Goal: Task Accomplishment & Management: Complete application form

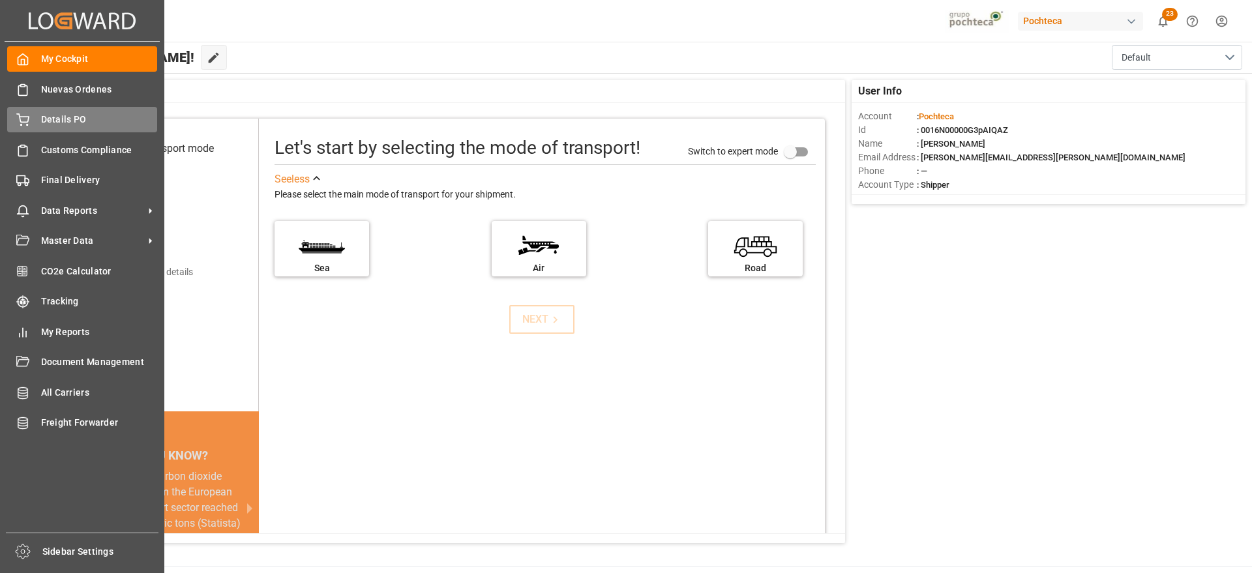
click at [50, 124] on span "Details PO" at bounding box center [99, 120] width 117 height 14
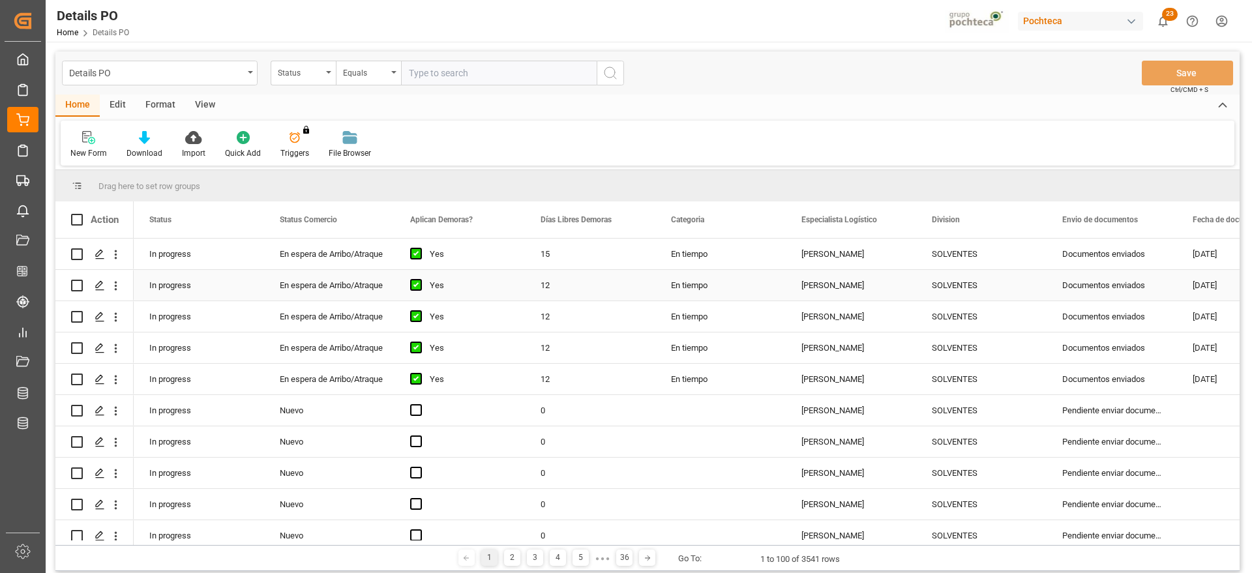
click at [1084, 293] on div "Documentos enviados" at bounding box center [1112, 285] width 130 height 31
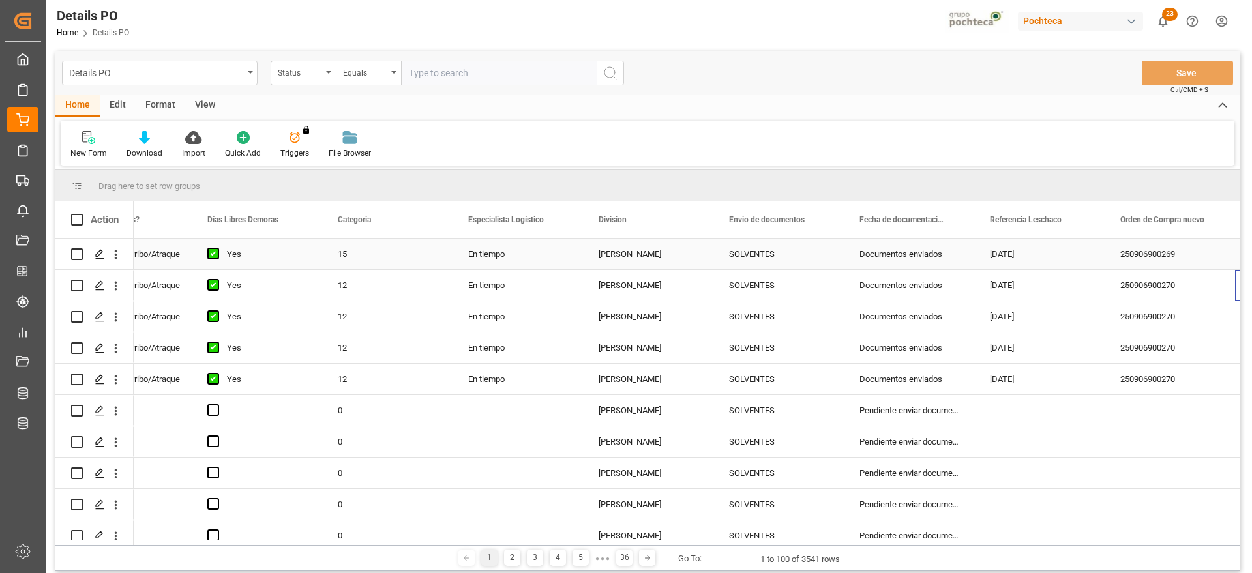
scroll to position [0, 333]
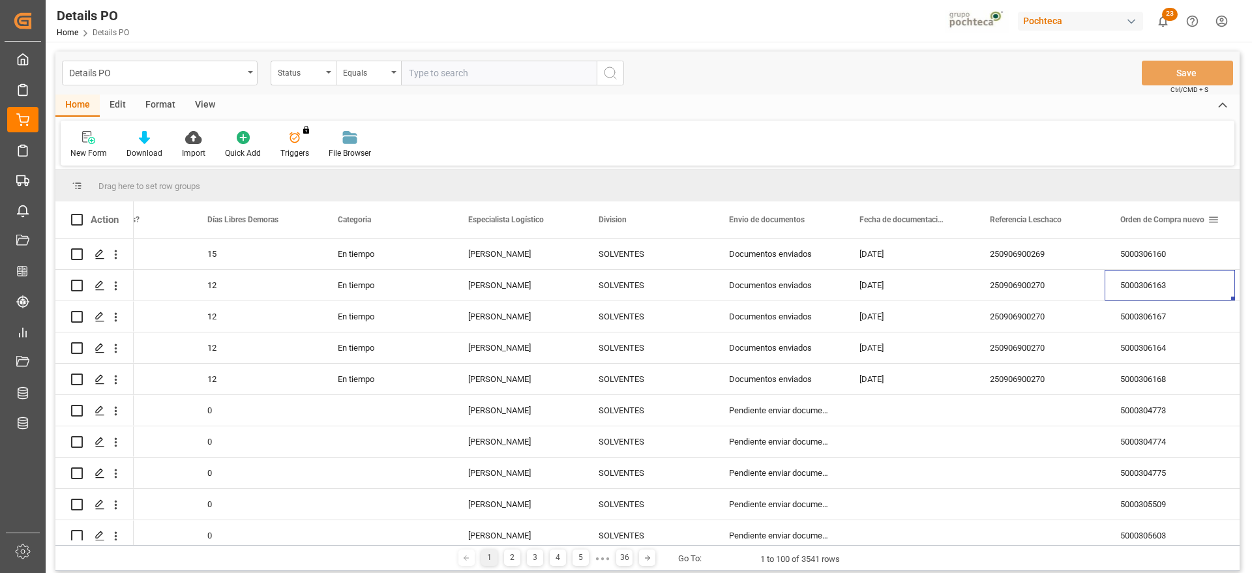
click at [1216, 218] on span at bounding box center [1214, 220] width 12 height 12
click at [1196, 218] on span "filter" at bounding box center [1190, 222] width 12 height 12
click at [1163, 295] on input "Filter Value" at bounding box center [1168, 290] width 128 height 26
paste input "5000306341"
type input "5000306341"
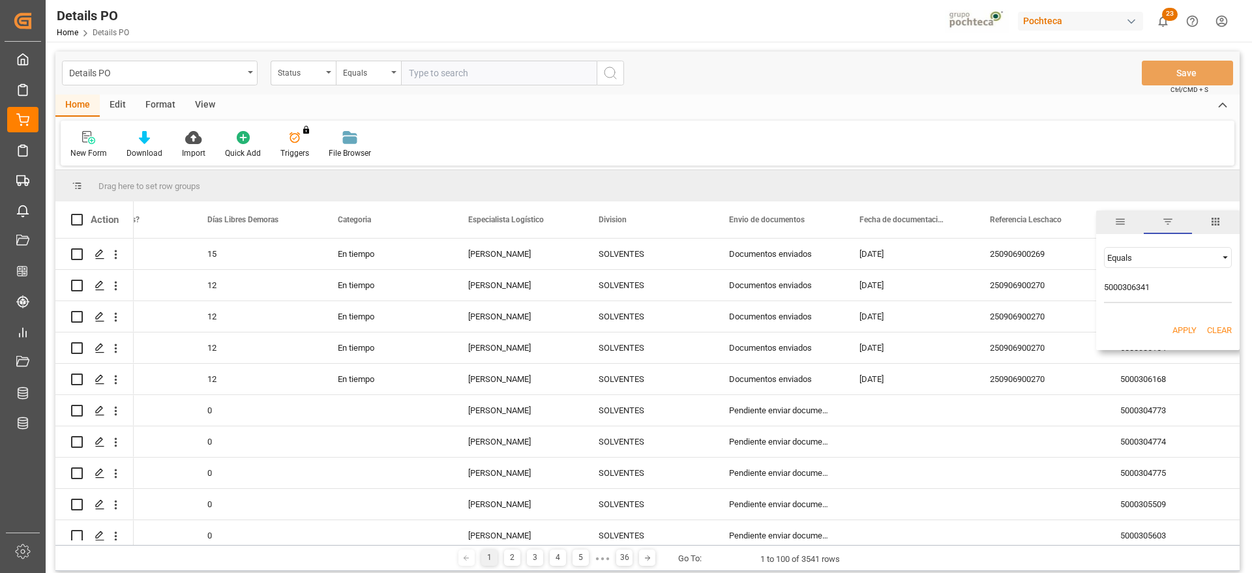
click at [1173, 332] on button "Apply" at bounding box center [1185, 330] width 24 height 13
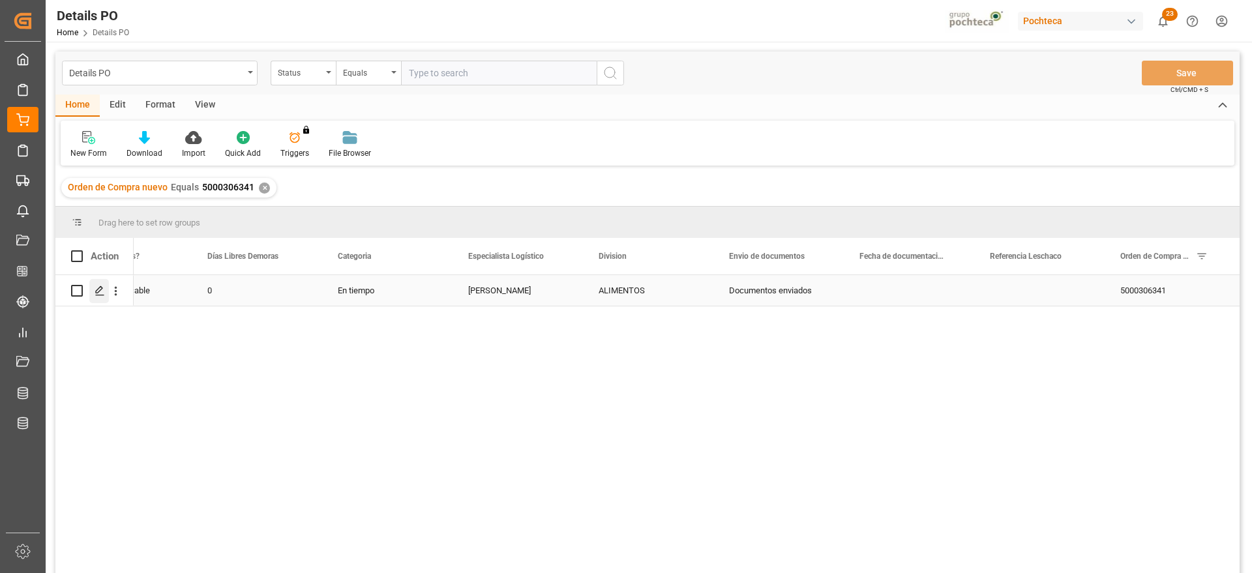
click at [90, 293] on div "Press SPACE to select this row." at bounding box center [99, 291] width 20 height 24
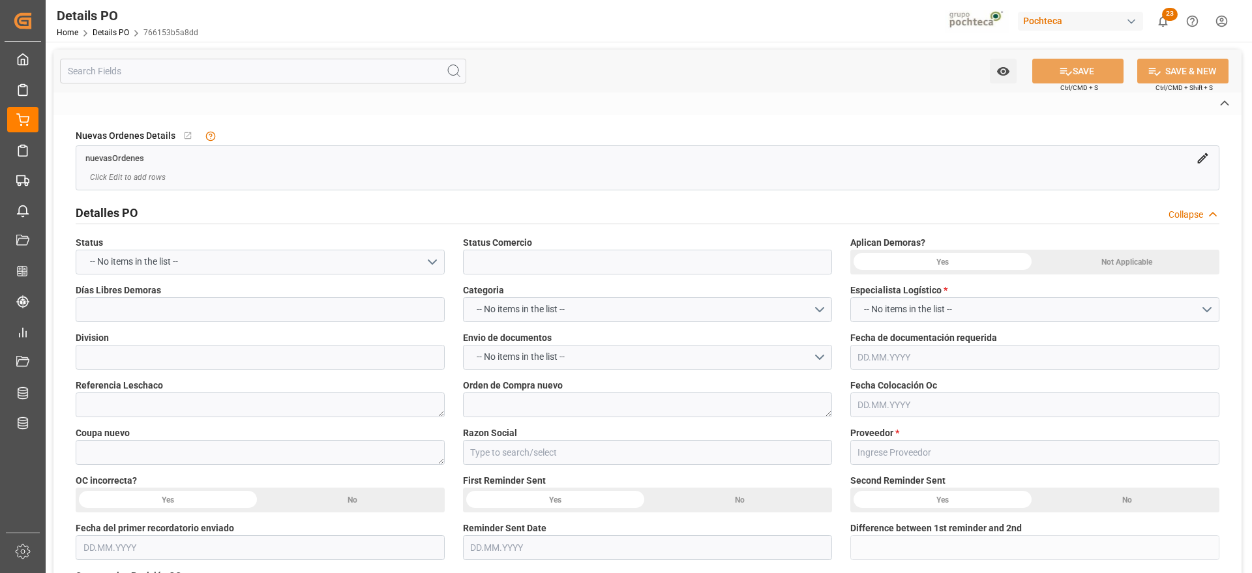
type input "En Frontera"
type input "ALIMENTOS"
type textarea "5000306341"
type textarea "193943"
type input "Materias Primas"
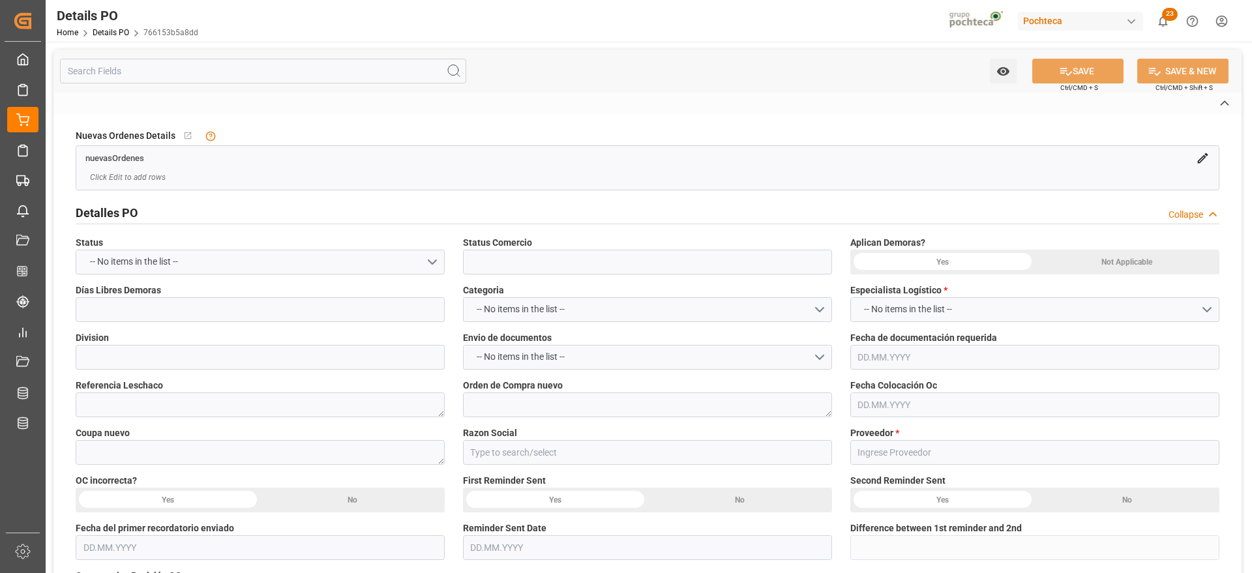
type input "MORTON SALT"
type textarea "5403684937"
type textarea "SAN JUAN - DOCTOS ENVIADO AYER"
type textarea "CLORURO DE SODIO TFC PUREX S-22.68 IND T"
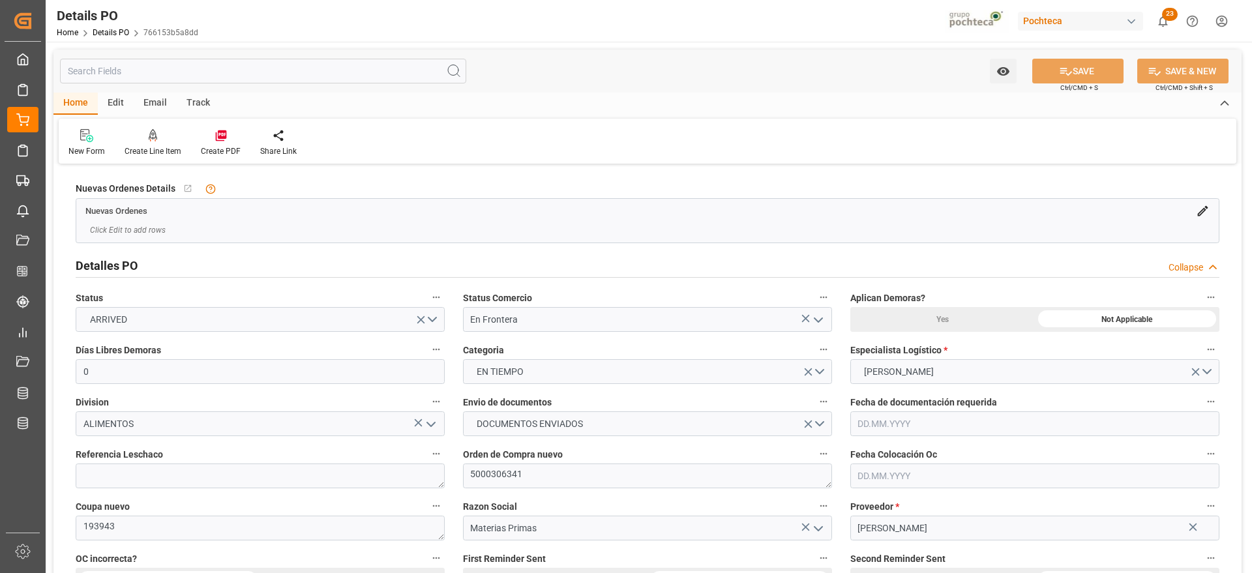
type input "0"
type input "20.07.2025"
type input "01.09.2025"
type input "02.09.2025"
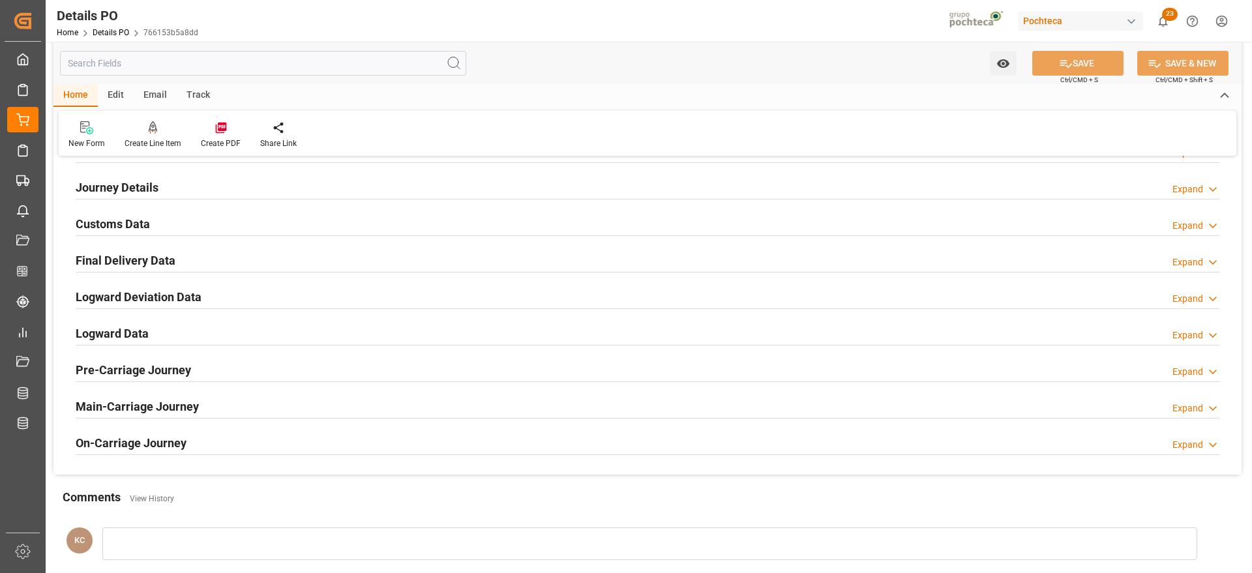
scroll to position [815, 0]
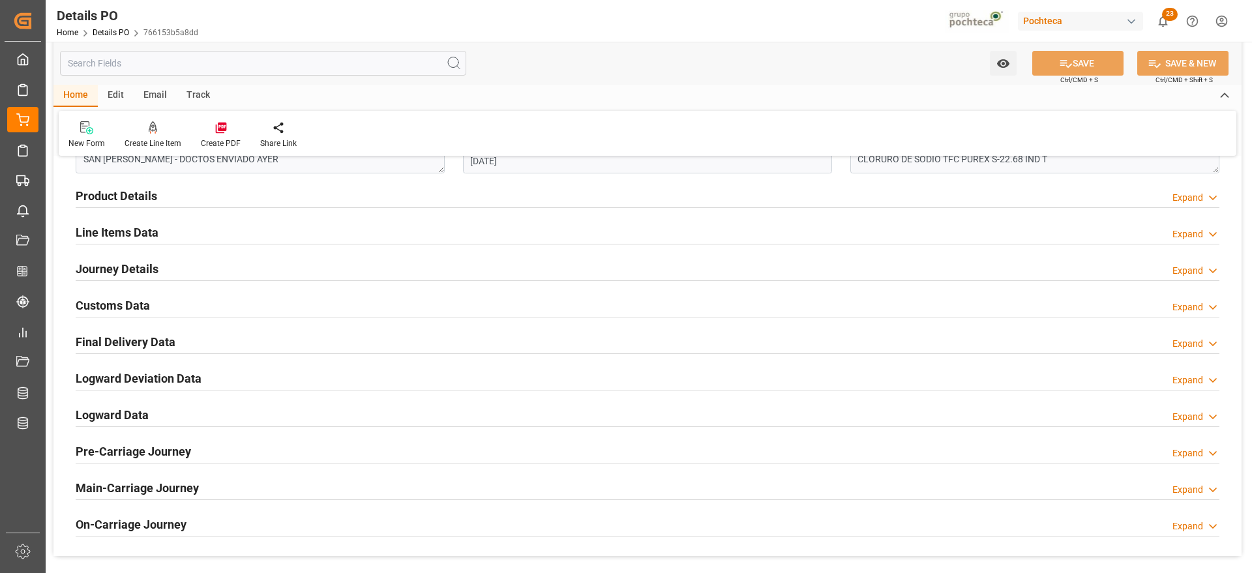
click at [127, 308] on h2 "Customs Data" at bounding box center [113, 306] width 74 height 18
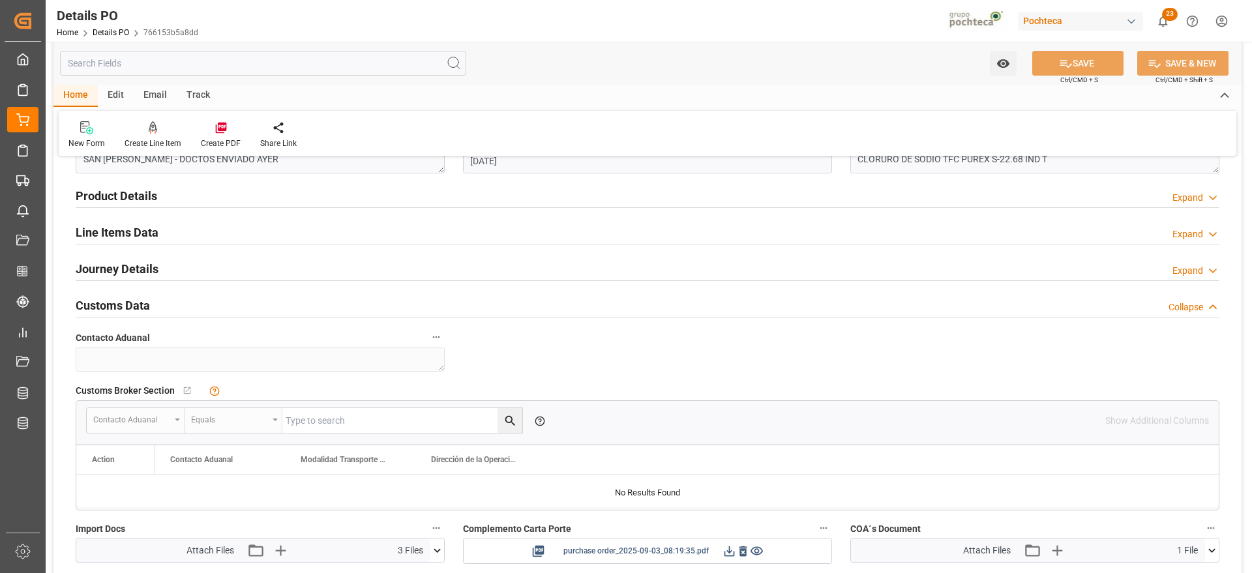
click at [729, 552] on icon at bounding box center [730, 552] width 14 height 14
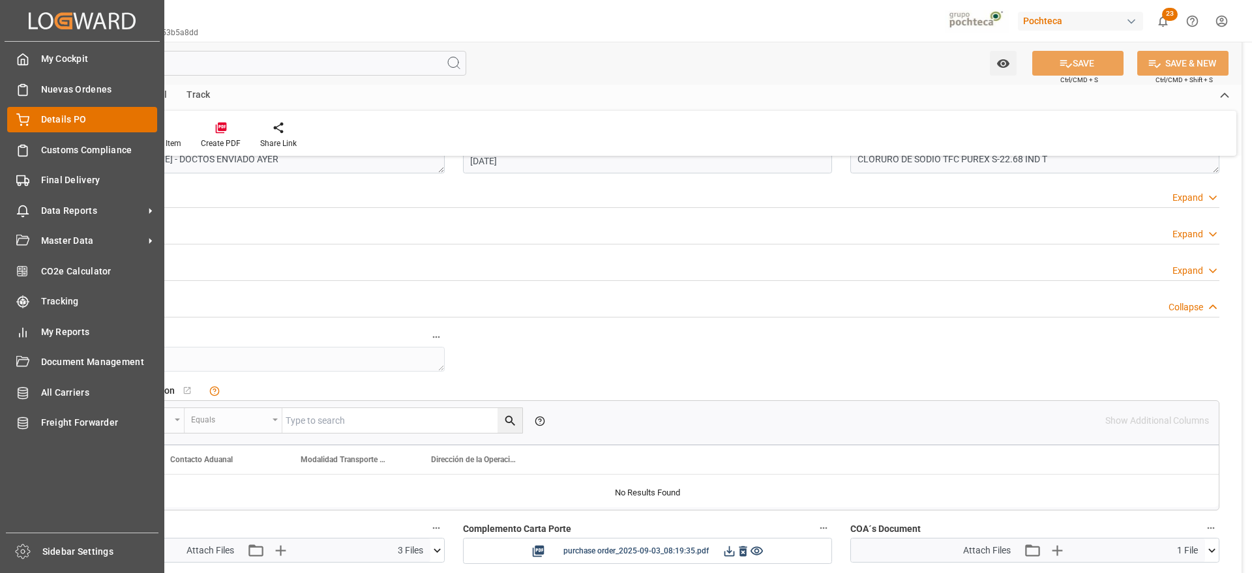
click at [37, 123] on div "Details PO Details PO" at bounding box center [82, 119] width 150 height 25
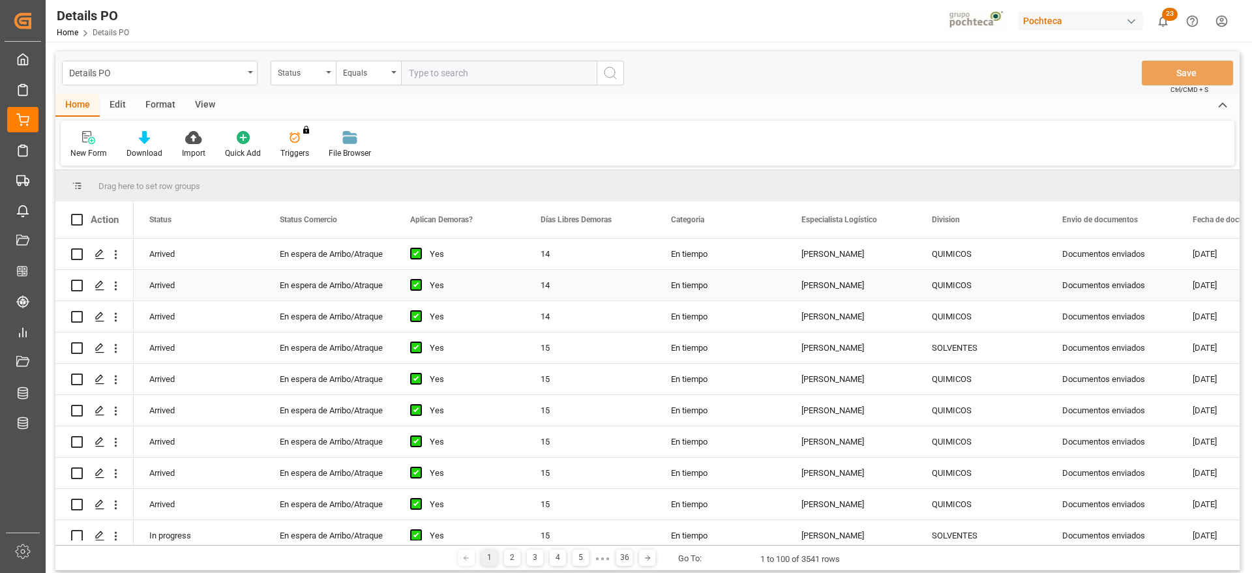
click at [1092, 277] on div "Documentos enviados" at bounding box center [1112, 285] width 130 height 31
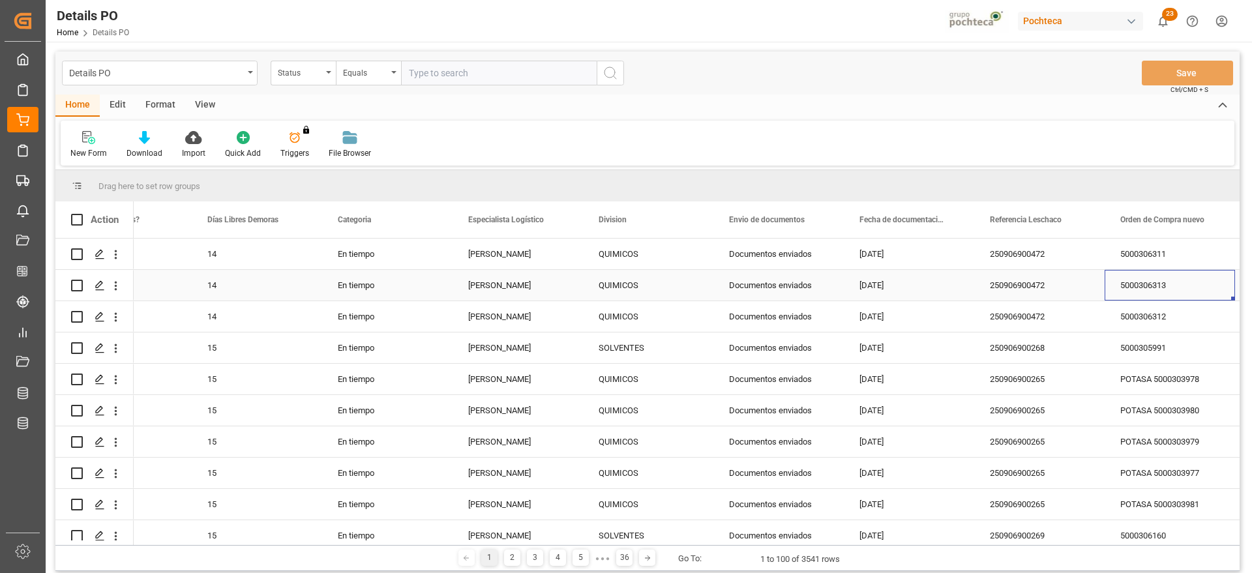
scroll to position [0, 333]
click at [1214, 217] on span at bounding box center [1214, 220] width 12 height 12
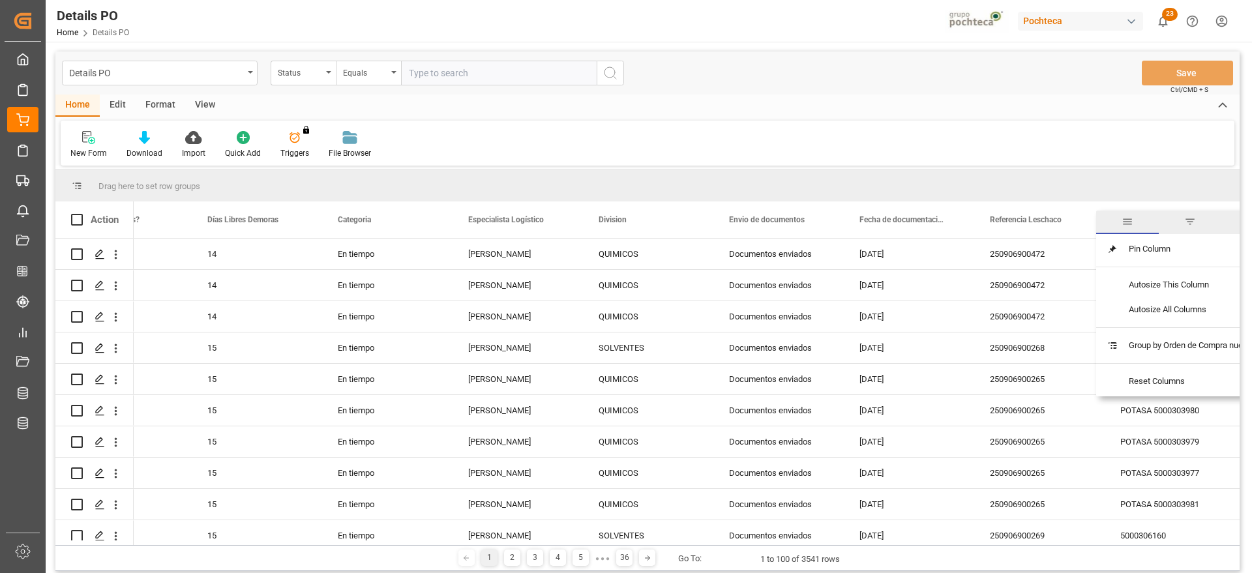
click at [1196, 224] on span "filter" at bounding box center [1190, 222] width 12 height 12
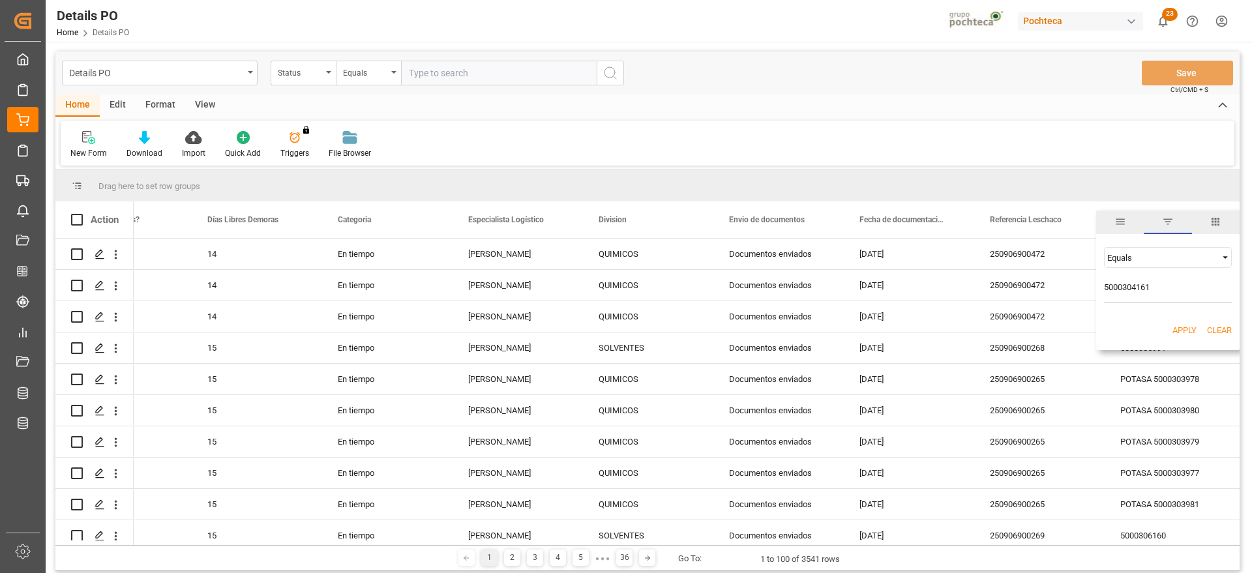
type input "5000304161"
click at [1181, 333] on button "Apply" at bounding box center [1185, 330] width 24 height 13
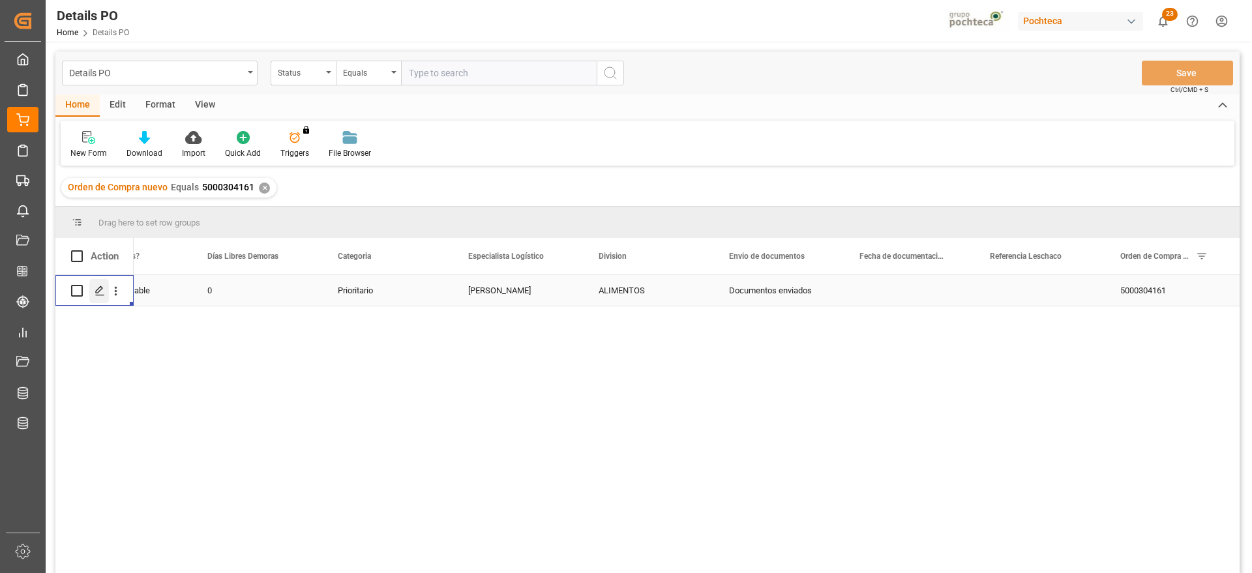
click at [103, 290] on icon "Press SPACE to select this row." at bounding box center [100, 291] width 10 height 10
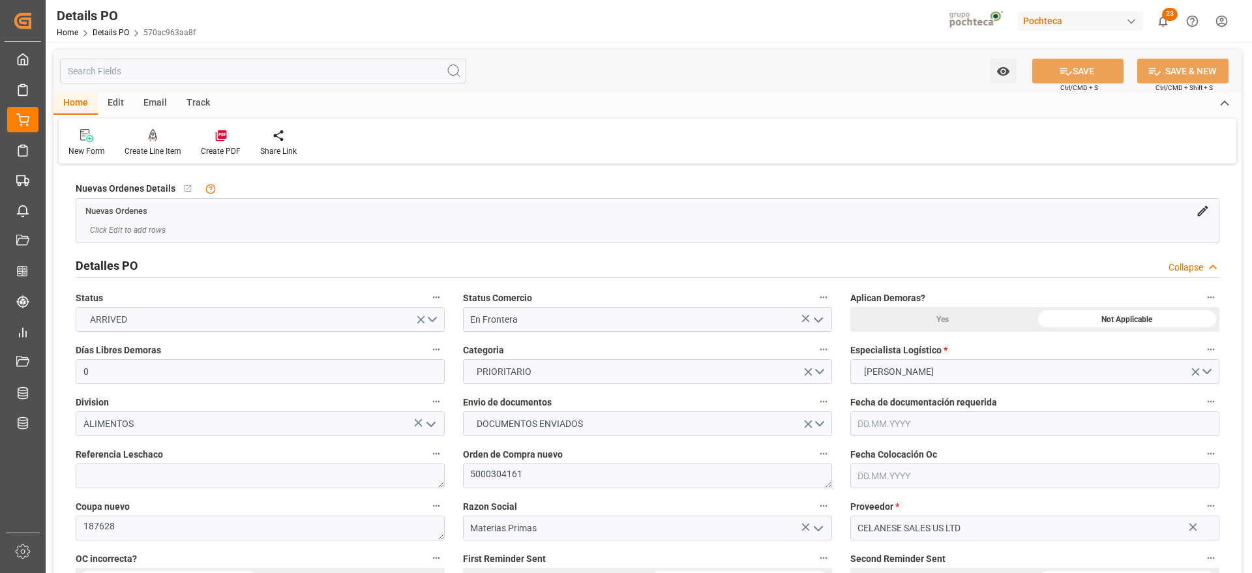
type input "0"
type input "USLRD"
type input "MXNLD"
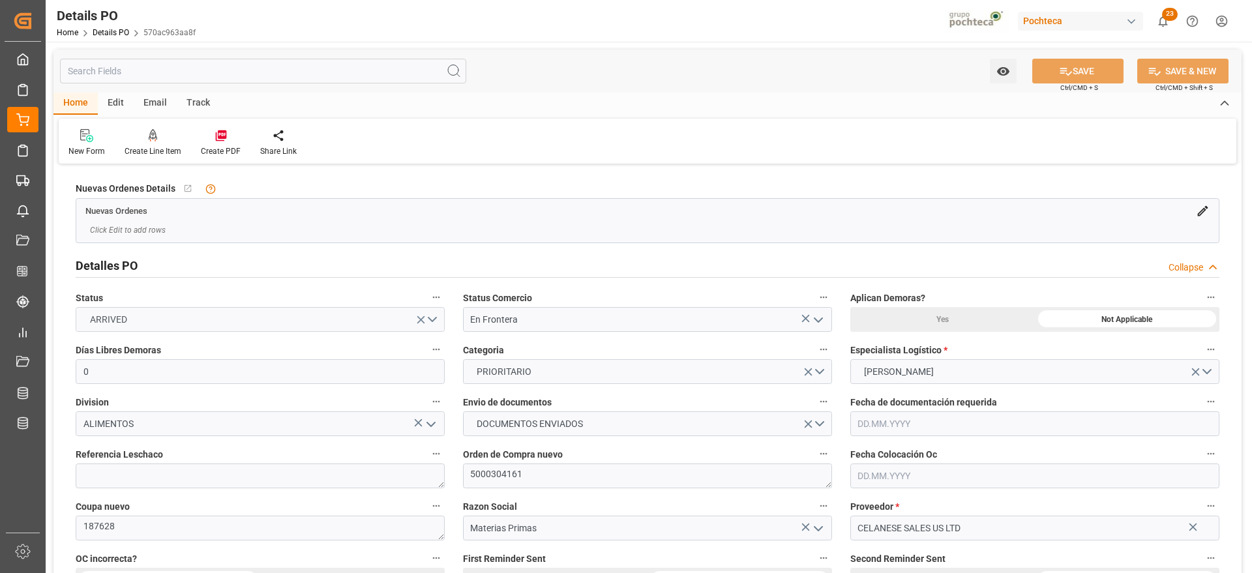
type input "34"
type input "15.05.2025"
type input "[DATE]"
type input "22.08.2025 00:00"
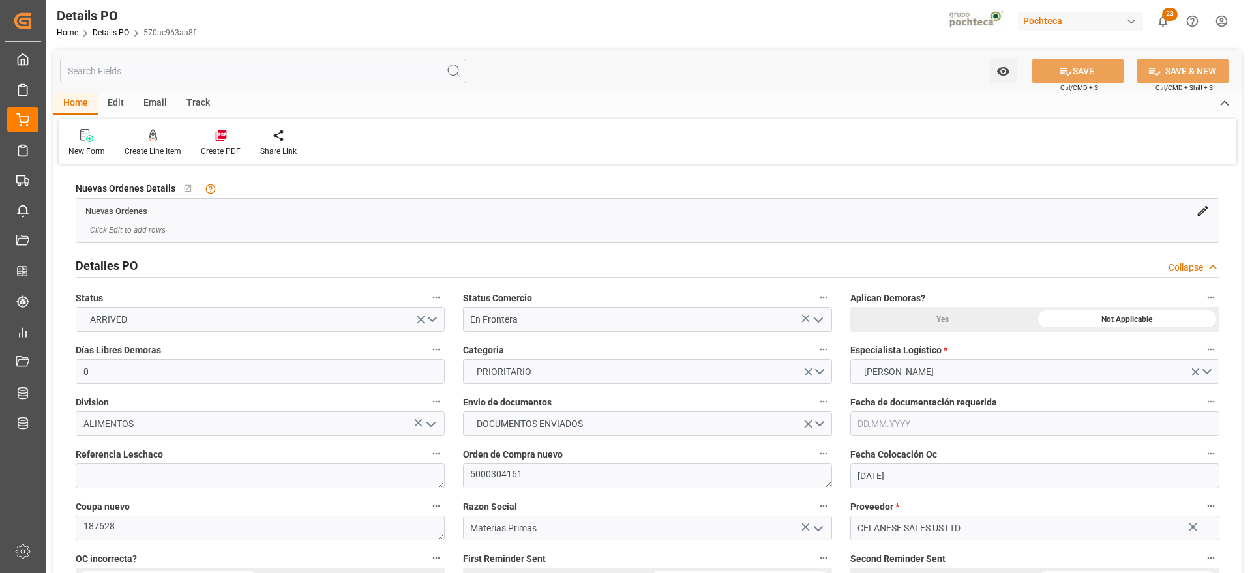
type input "30.09.2025 00:00"
type input "22.08.2025 00:00"
click at [127, 473] on textarea at bounding box center [260, 476] width 369 height 25
paste textarea "250806990234"
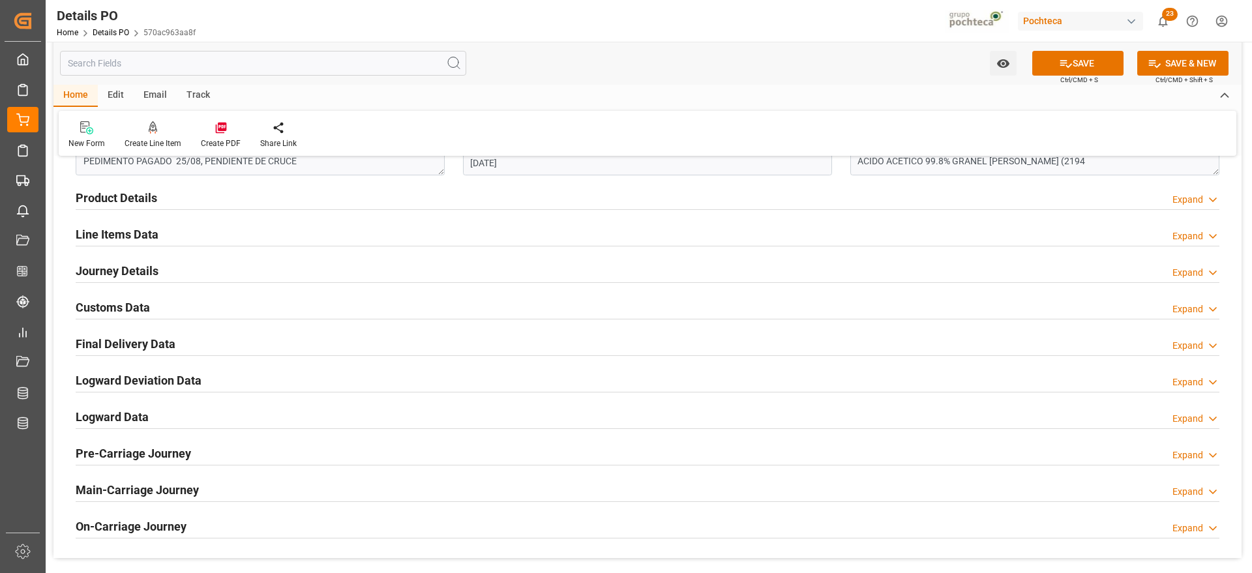
scroll to position [815, 0]
click at [108, 269] on h2 "Journey Details" at bounding box center [117, 269] width 83 height 18
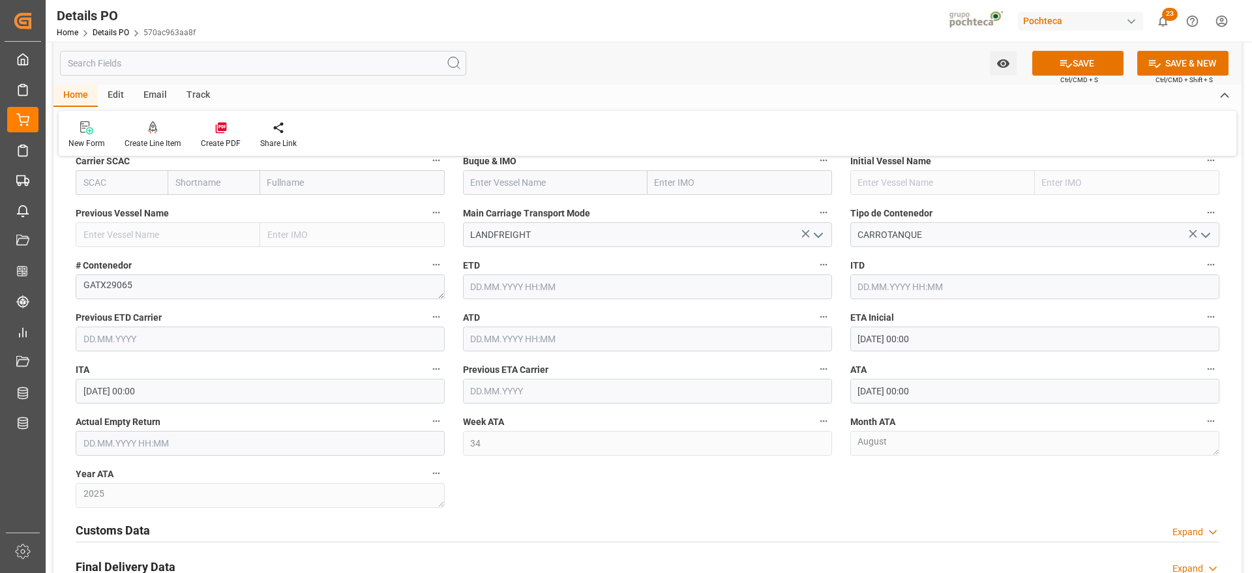
scroll to position [1141, 0]
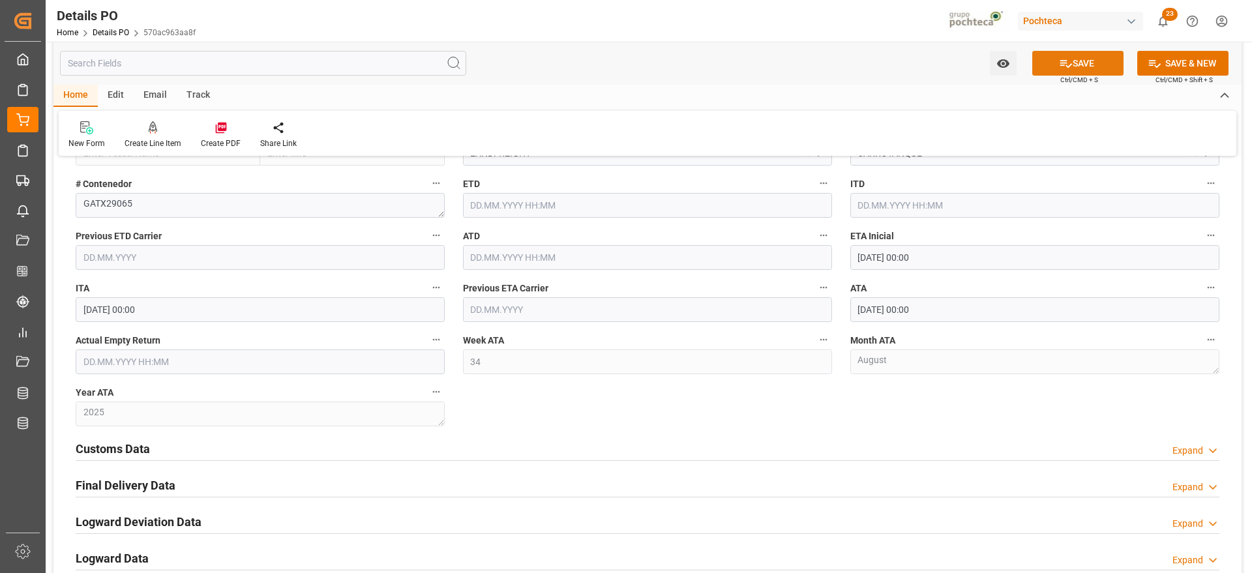
click at [1066, 63] on icon at bounding box center [1066, 64] width 14 height 14
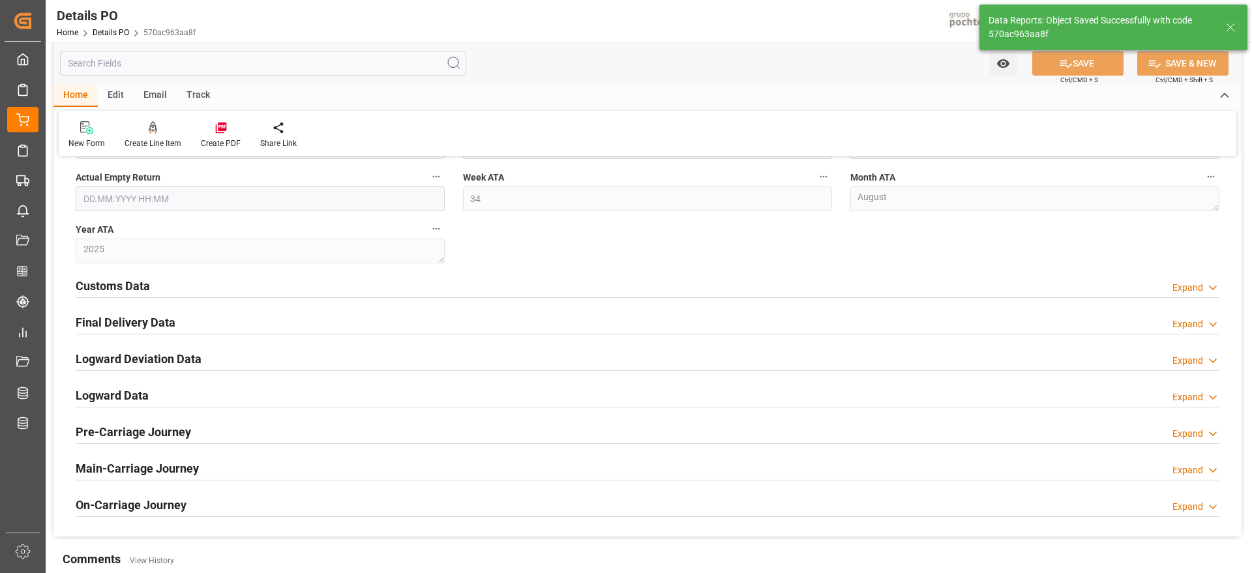
click at [132, 323] on h2 "Final Delivery Data" at bounding box center [126, 323] width 100 height 18
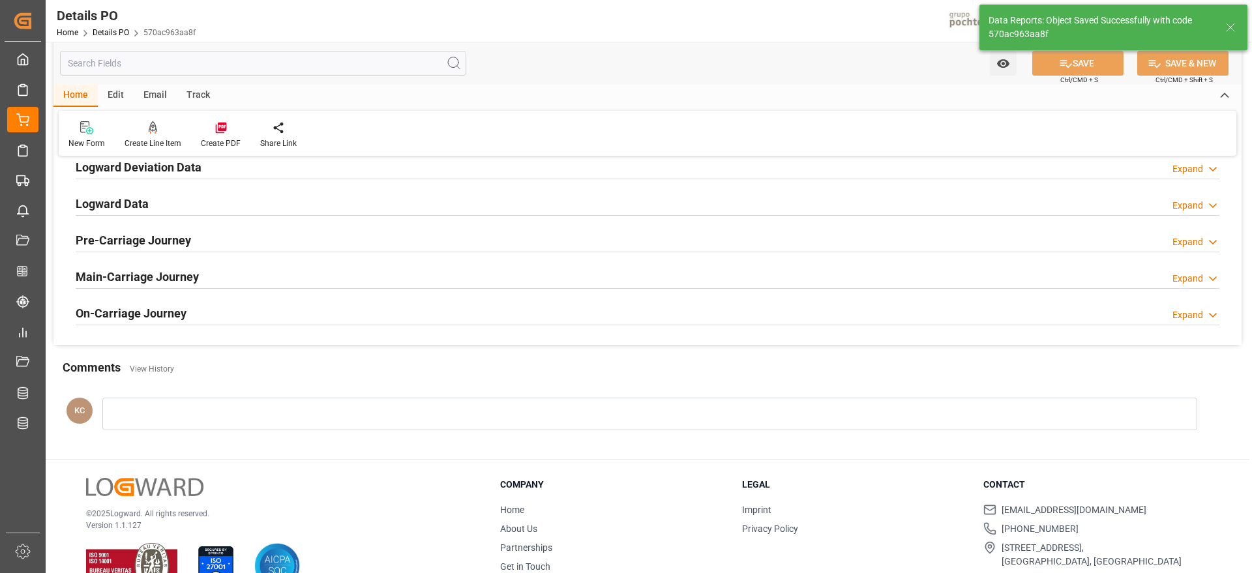
type textarea "250806990234"
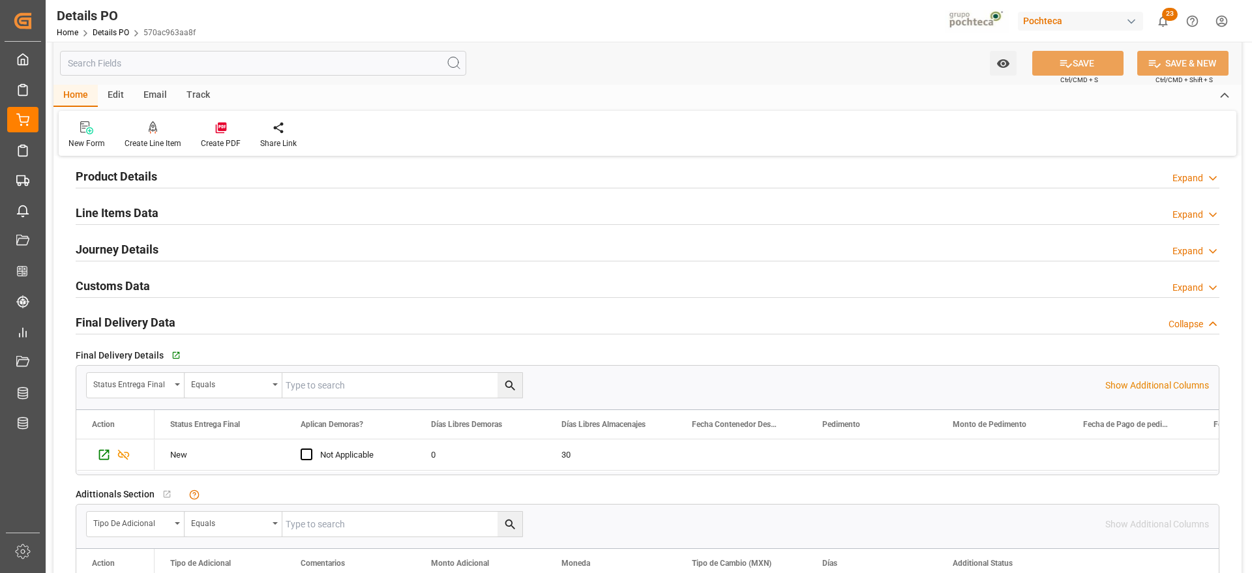
click at [132, 323] on h2 "Final Delivery Data" at bounding box center [126, 323] width 100 height 18
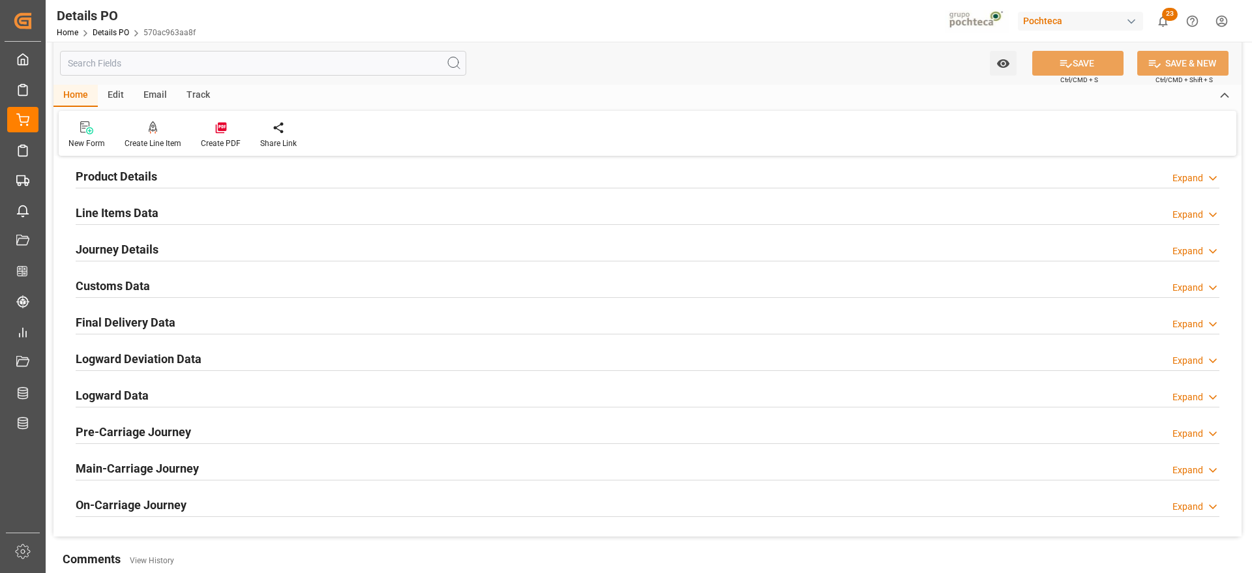
click at [132, 323] on h2 "Final Delivery Data" at bounding box center [126, 323] width 100 height 18
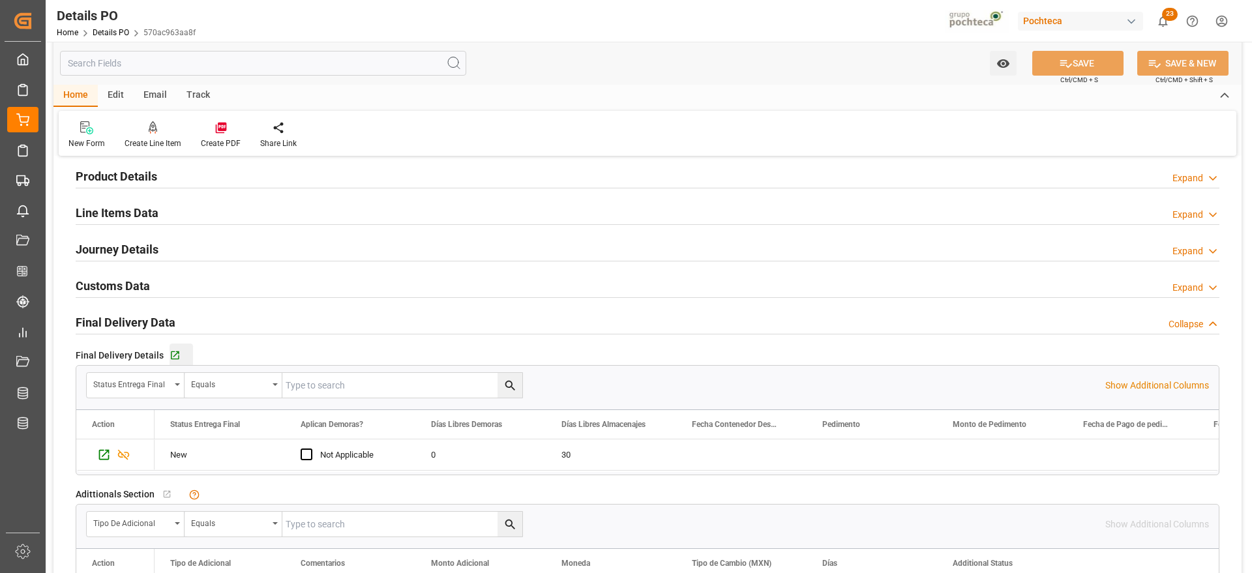
click at [180, 355] on div "Go to Final Delivery Grid" at bounding box center [181, 355] width 23 height 11
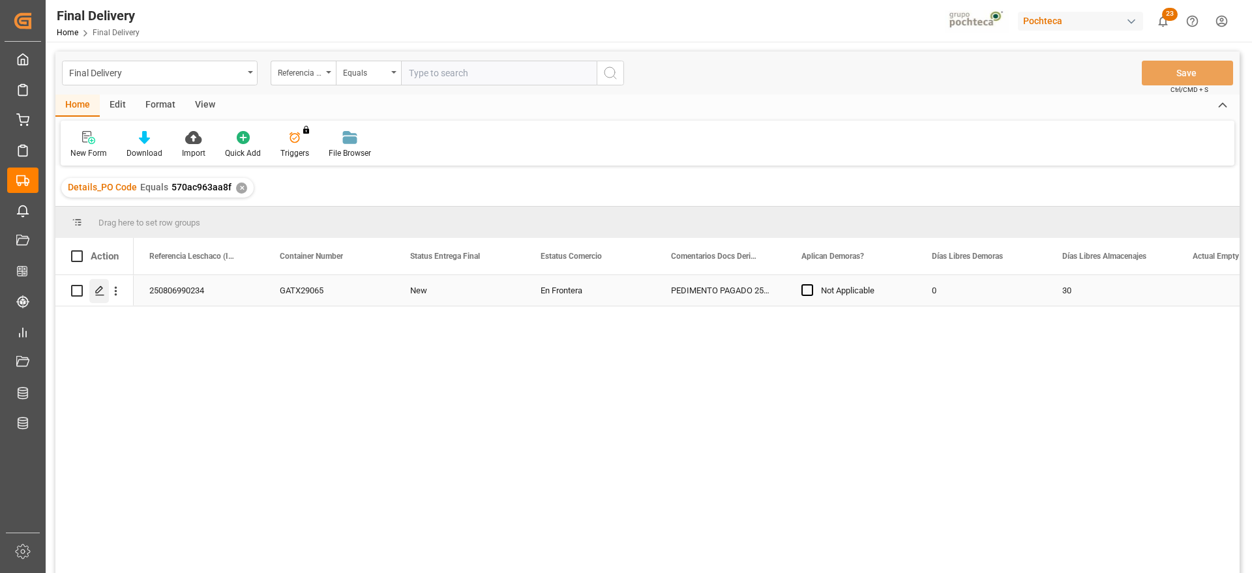
click at [93, 293] on div "Press SPACE to select this row." at bounding box center [99, 291] width 20 height 24
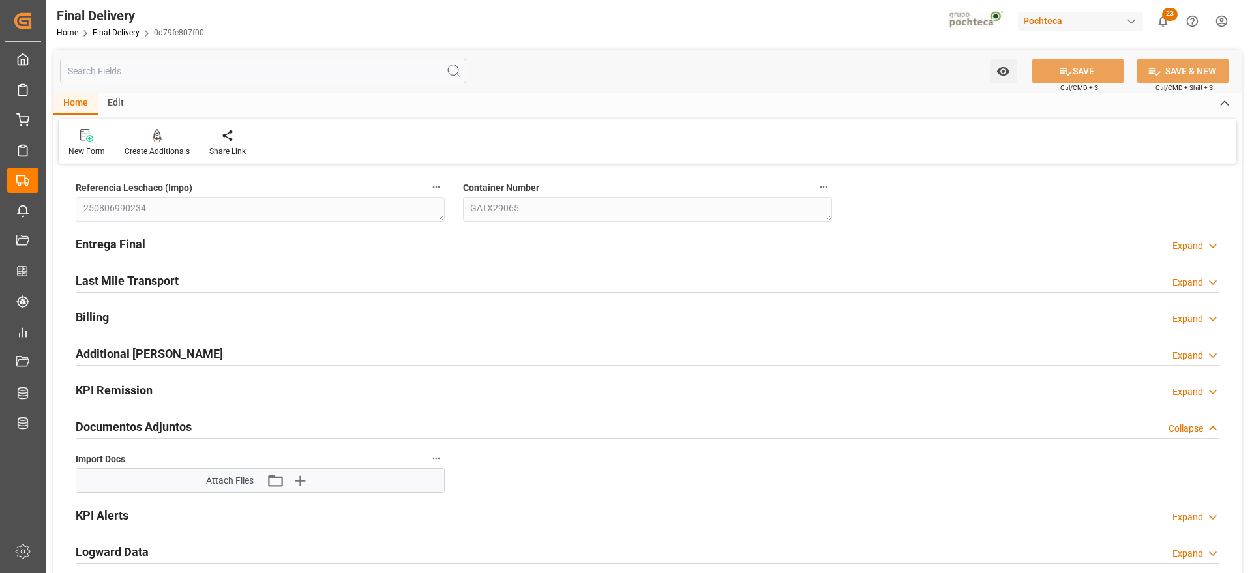
type input "[DATE]"
click at [78, 241] on h2 "Entrega Final" at bounding box center [111, 244] width 70 height 18
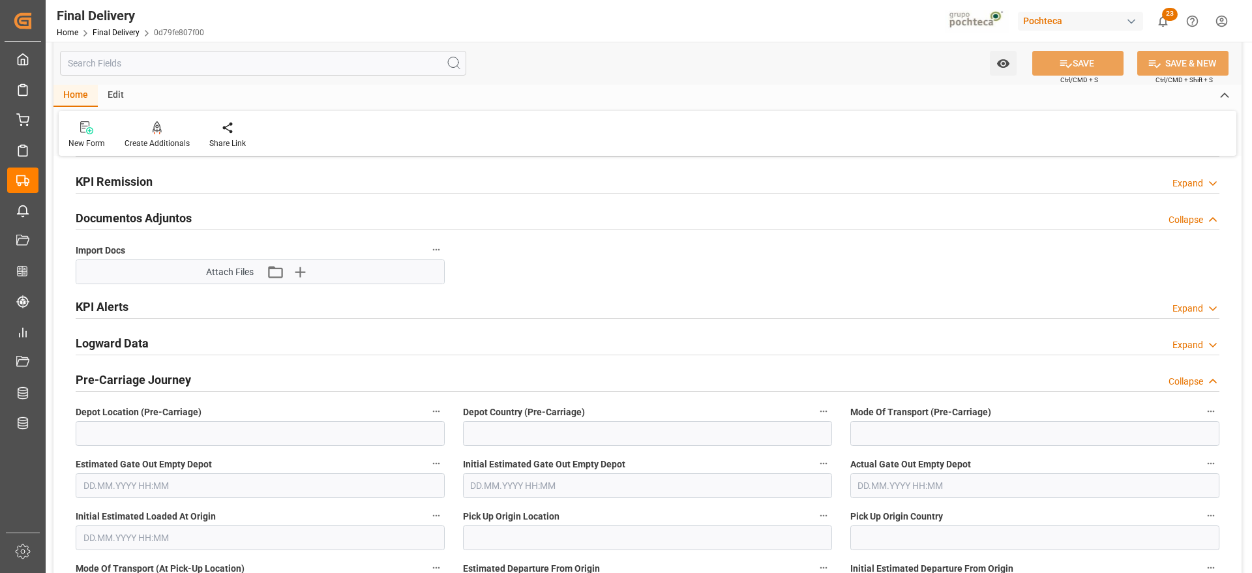
scroll to position [978, 0]
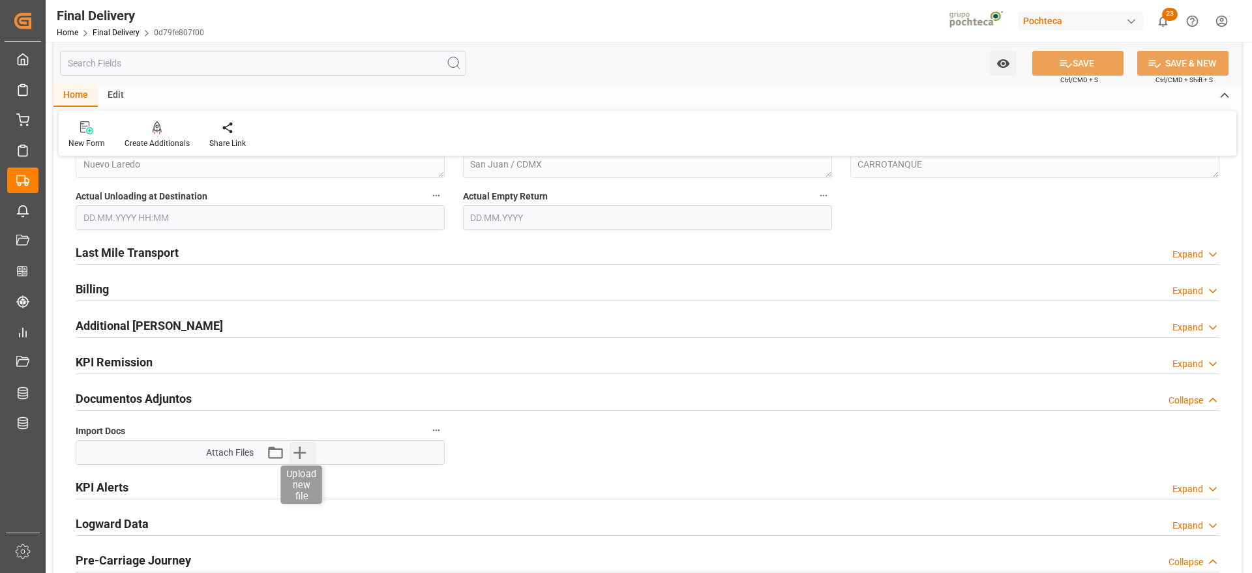
click at [300, 460] on icon "button" at bounding box center [299, 452] width 21 height 21
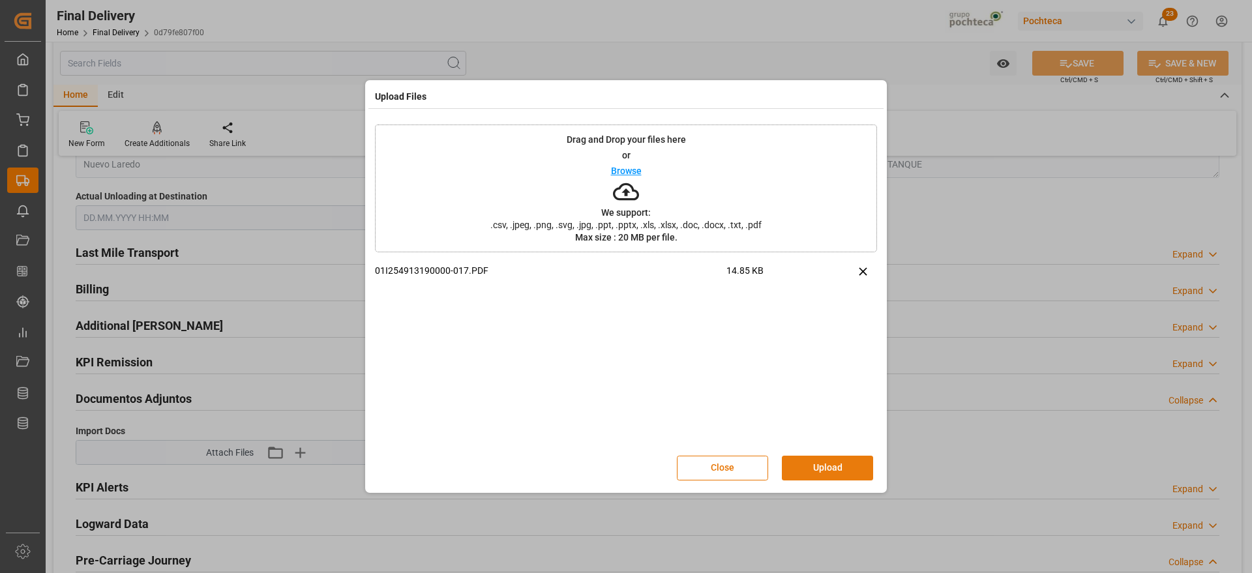
click at [813, 476] on button "Upload" at bounding box center [827, 468] width 91 height 25
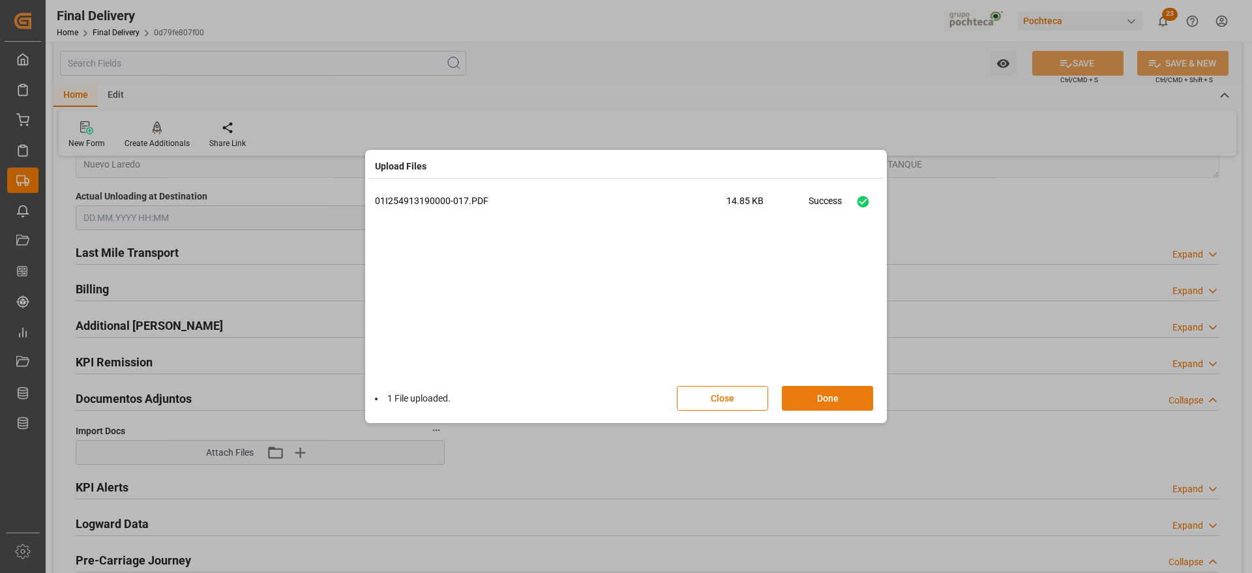
click at [810, 404] on button "Done" at bounding box center [827, 398] width 91 height 25
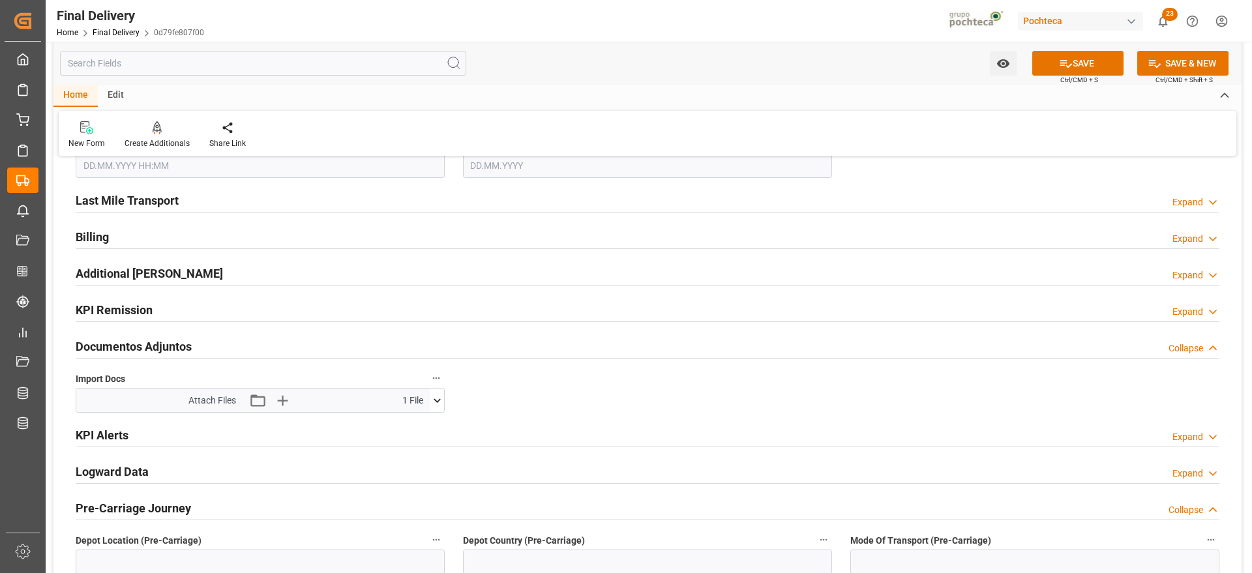
scroll to position [1060, 0]
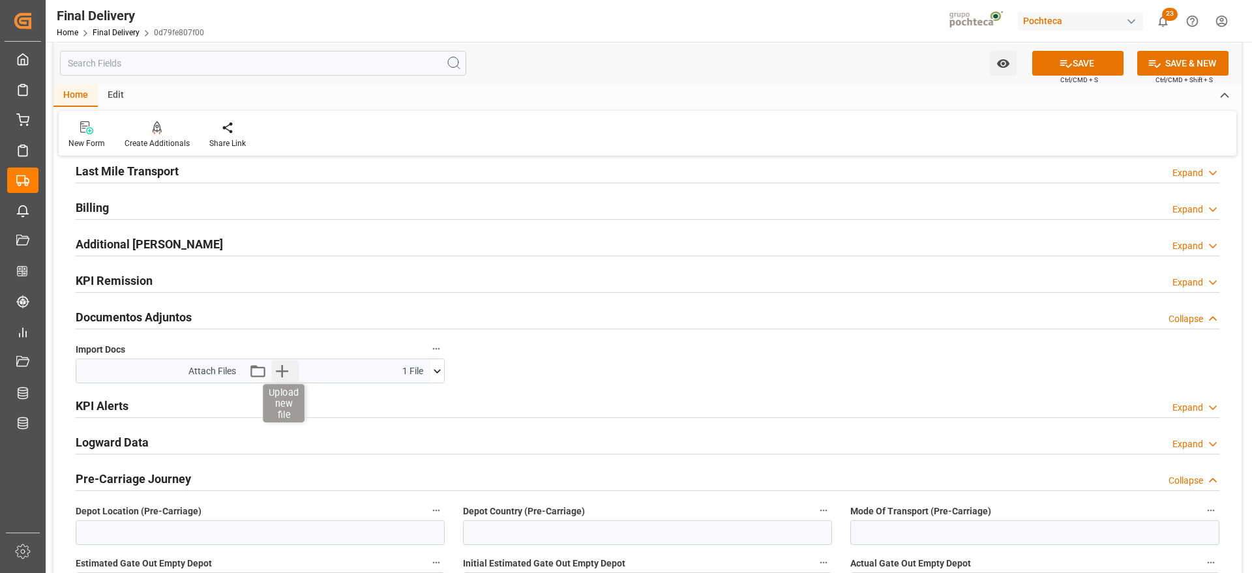
click at [286, 373] on icon "button" at bounding box center [282, 371] width 21 height 21
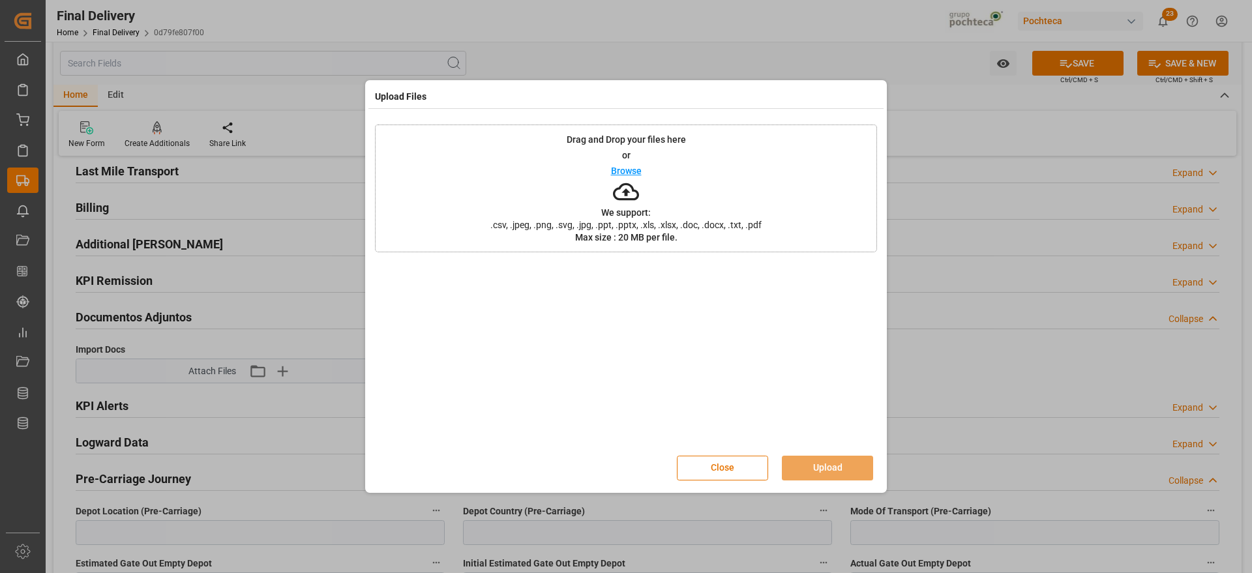
click at [678, 190] on div "Drag and Drop your files here or Browse We support: .csv, .jpeg, .png, .svg, .j…" at bounding box center [626, 189] width 502 height 128
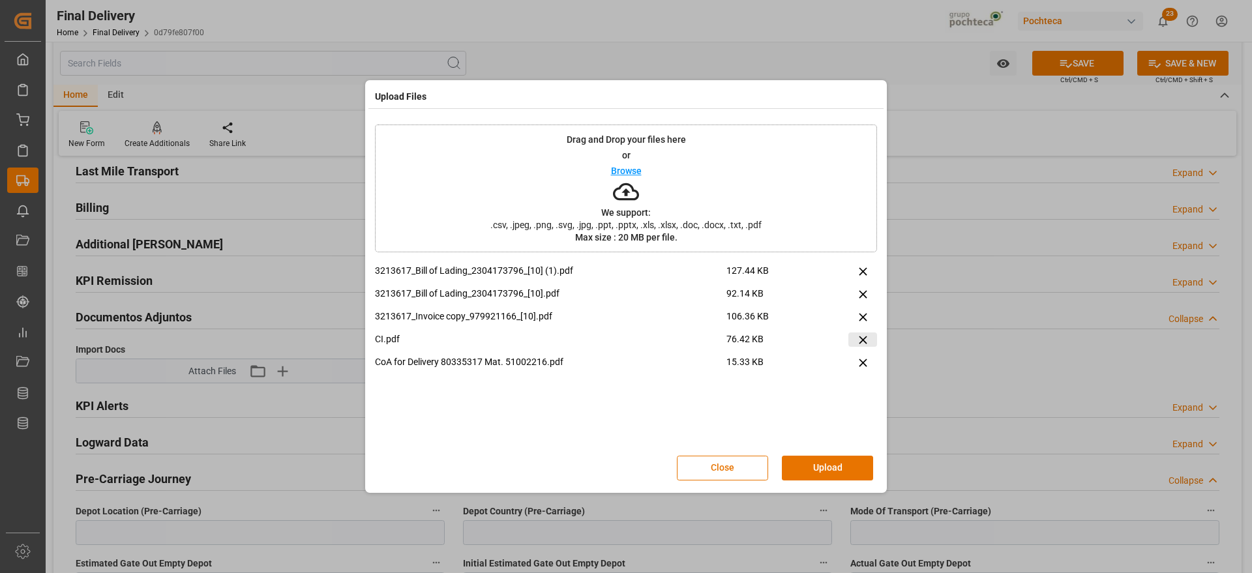
click at [860, 340] on icon at bounding box center [863, 340] width 14 height 14
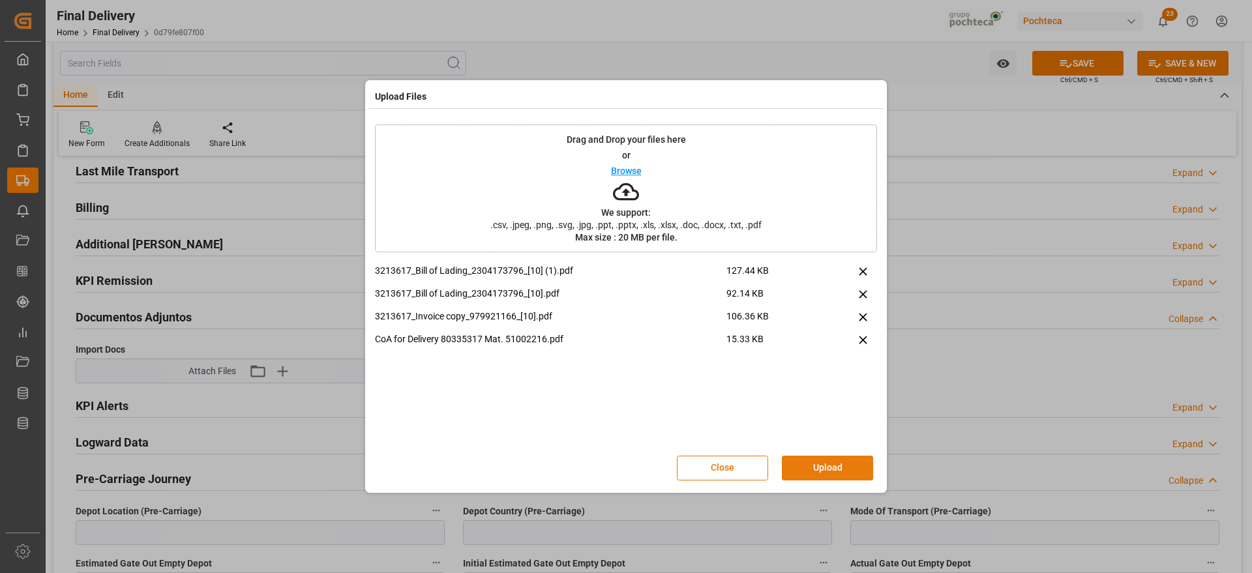
click at [822, 466] on button "Upload" at bounding box center [827, 468] width 91 height 25
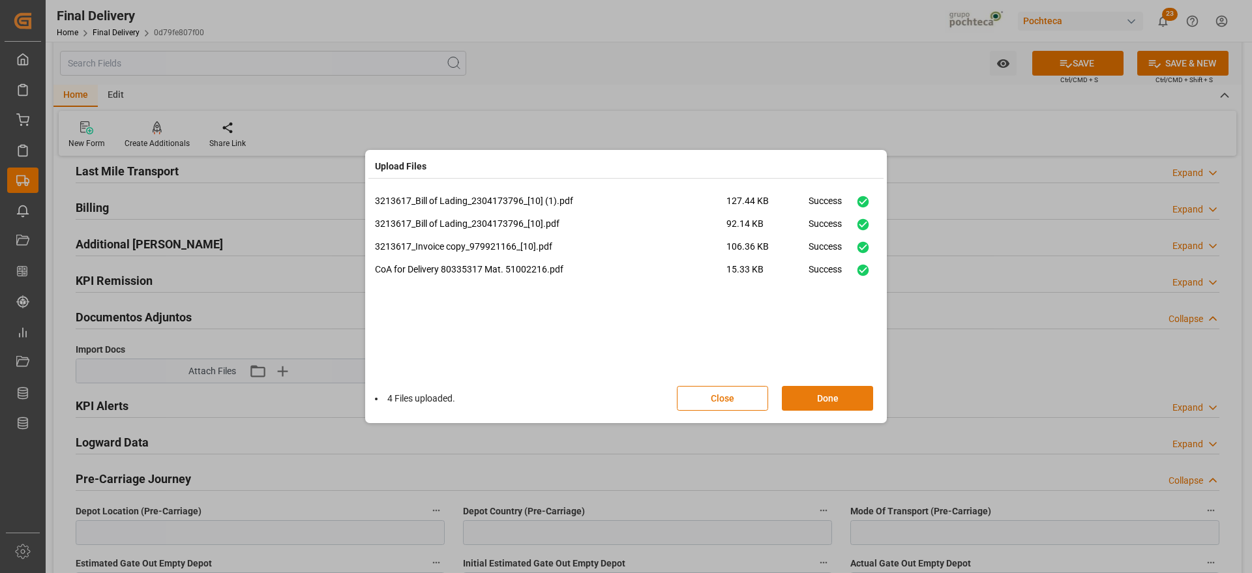
click at [824, 399] on button "Done" at bounding box center [827, 398] width 91 height 25
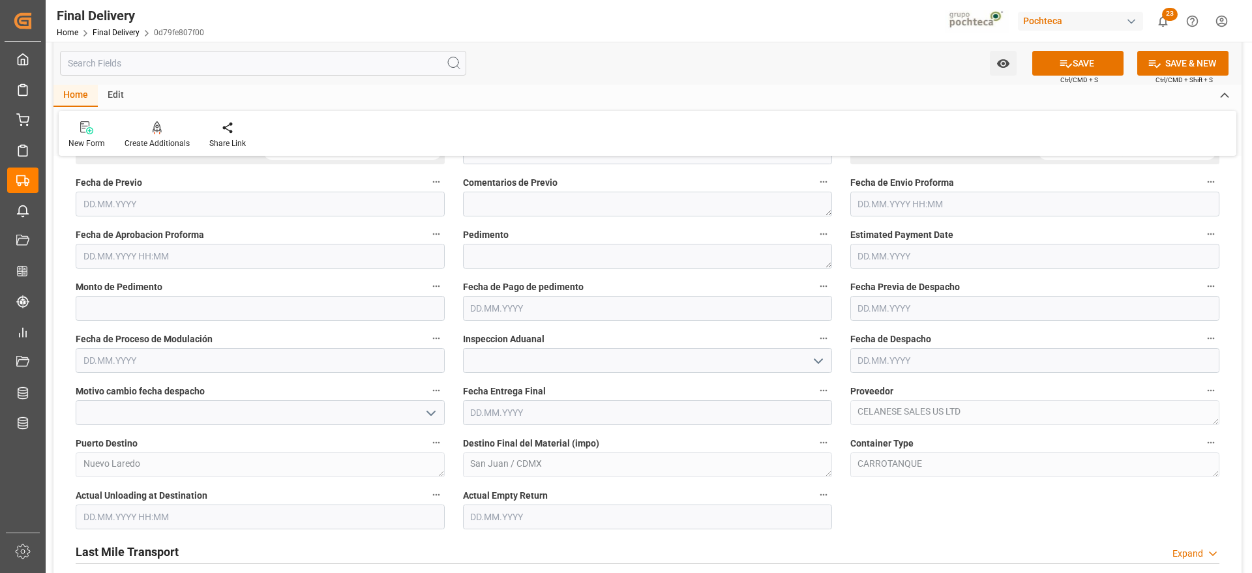
scroll to position [652, 0]
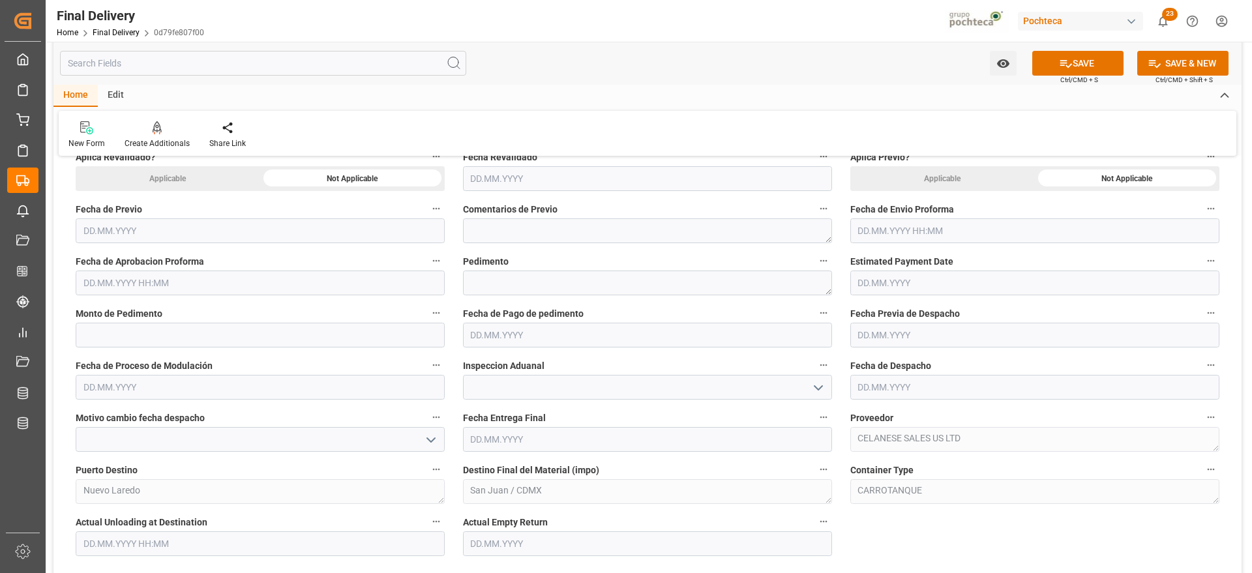
click at [268, 273] on input "text" at bounding box center [260, 283] width 369 height 25
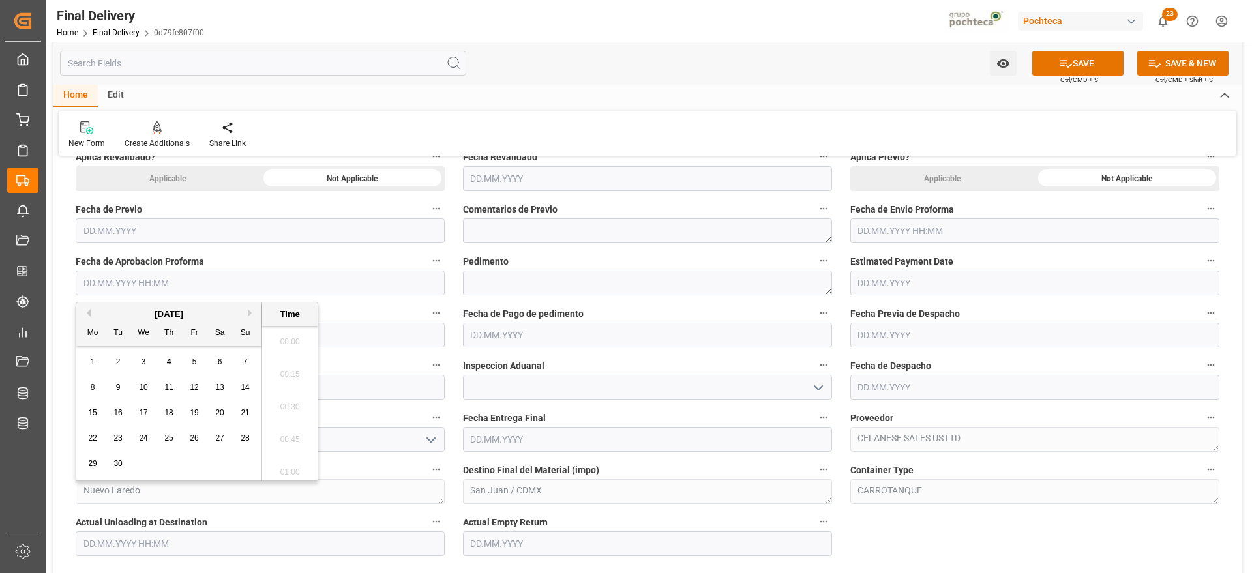
scroll to position [1341, 0]
click at [111, 308] on div "[DATE]" at bounding box center [168, 314] width 185 height 13
click at [254, 314] on button "Next Month" at bounding box center [252, 313] width 8 height 8
click at [87, 305] on div "[DATE] Mo Tu We Th Fr Sa Su" at bounding box center [168, 325] width 185 height 44
click at [89, 312] on button "Previous Month" at bounding box center [87, 313] width 8 height 8
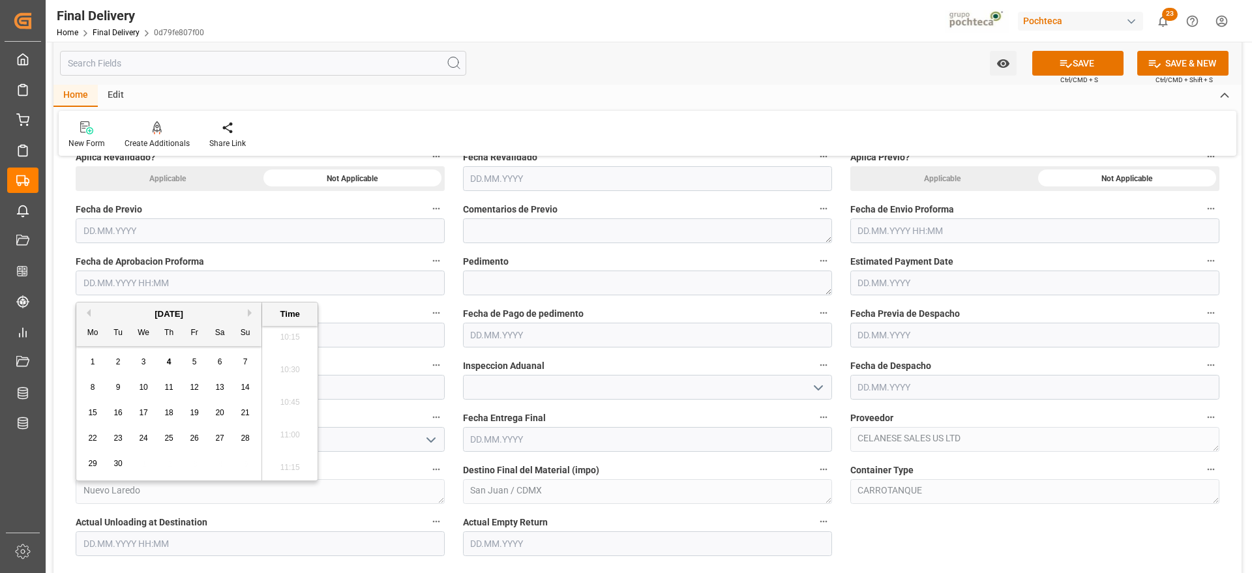
click at [89, 312] on button "Previous Month" at bounding box center [87, 313] width 8 height 8
click at [101, 465] on div "25 26 27 28 29 30 31" at bounding box center [169, 463] width 178 height 25
click at [98, 465] on div "25" at bounding box center [93, 465] width 16 height 16
type input "[DATE] 00:00"
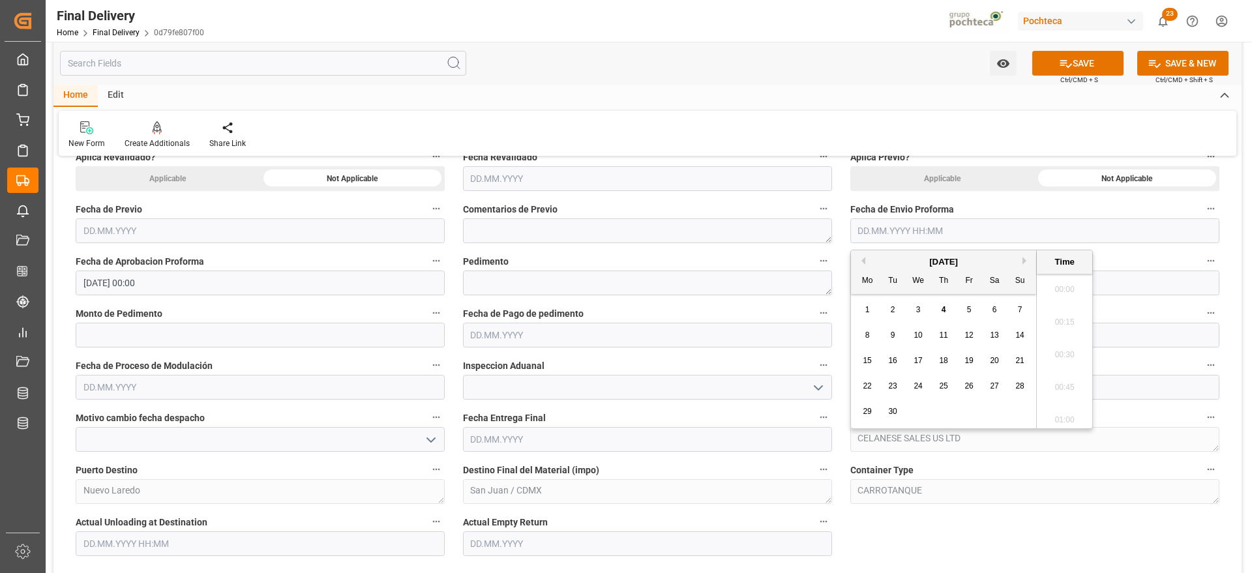
click at [932, 228] on input "text" at bounding box center [1034, 230] width 369 height 25
click at [863, 260] on button "Previous Month" at bounding box center [862, 261] width 8 height 8
click at [869, 412] on span "25" at bounding box center [867, 411] width 8 height 9
type input "[DATE] 00:00"
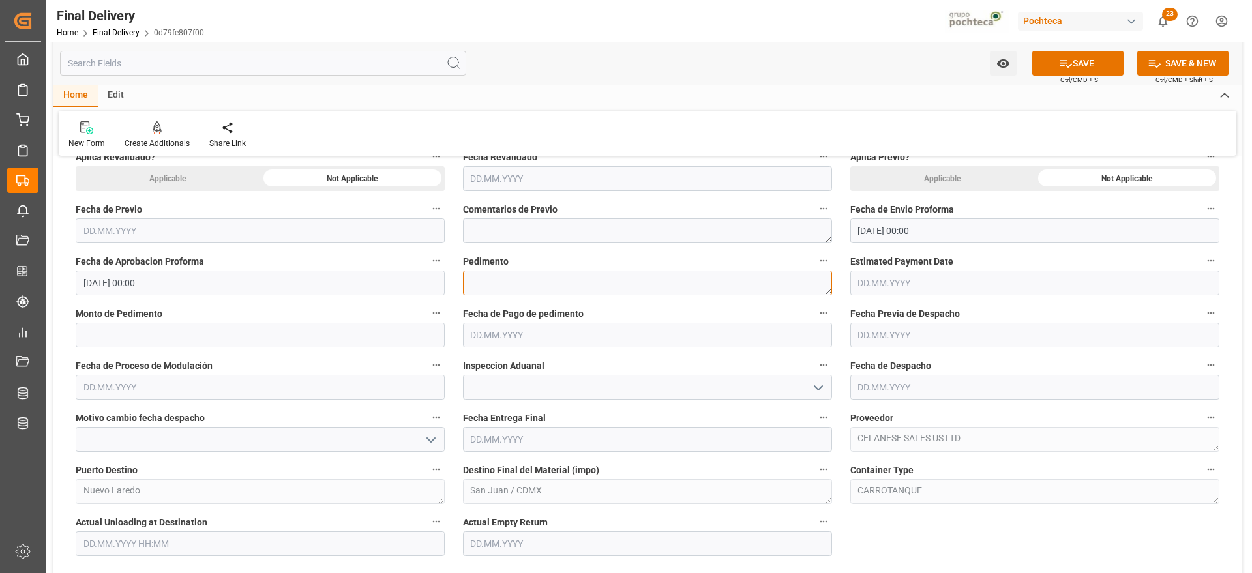
click at [498, 273] on textarea at bounding box center [647, 283] width 369 height 25
paste textarea "25 24 3617 5008496"
type textarea "25 24 3617 5008496"
click at [239, 337] on input "text" at bounding box center [260, 335] width 369 height 25
paste input "207871"
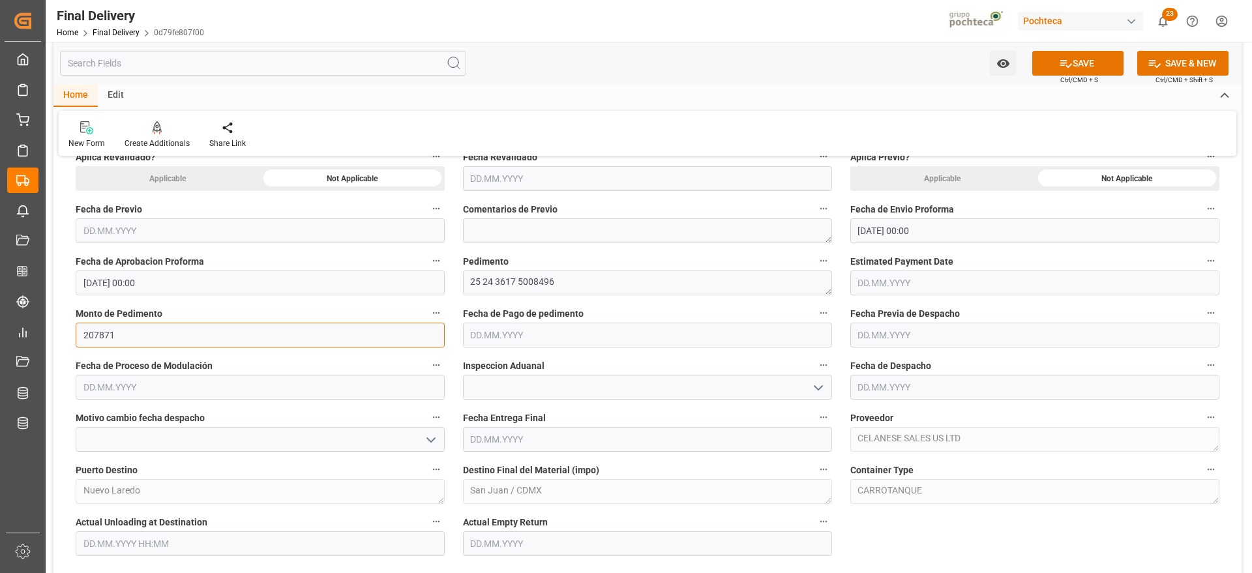
type input "207871"
click at [510, 340] on input "text" at bounding box center [647, 335] width 369 height 25
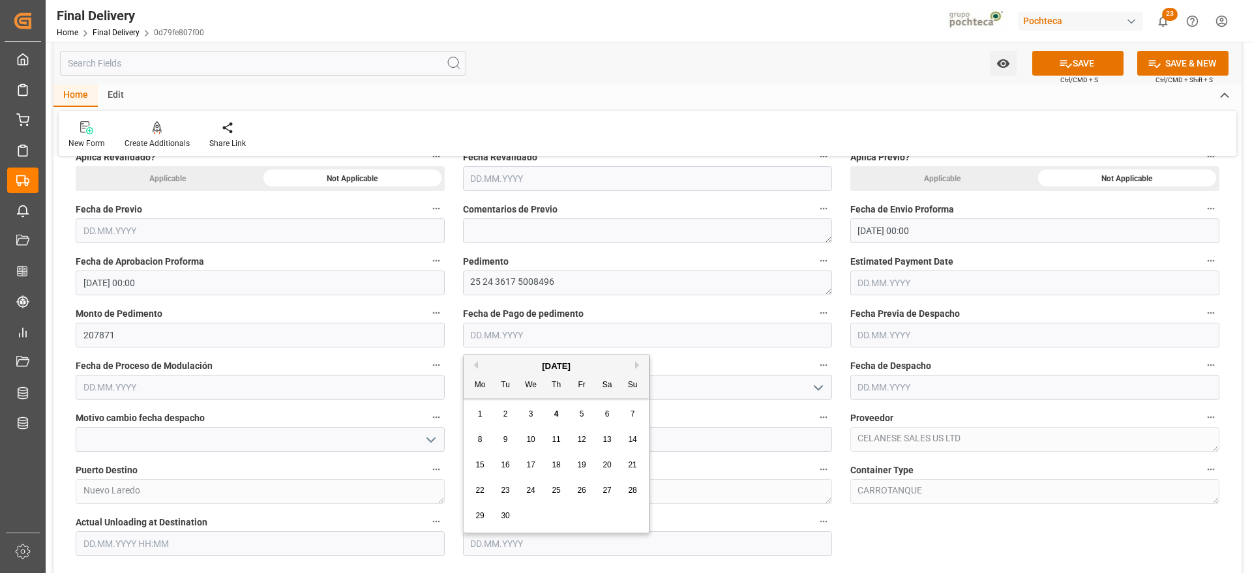
click at [474, 367] on button "Previous Month" at bounding box center [474, 365] width 8 height 8
click at [485, 518] on div "25" at bounding box center [480, 517] width 16 height 16
type input "[DATE]"
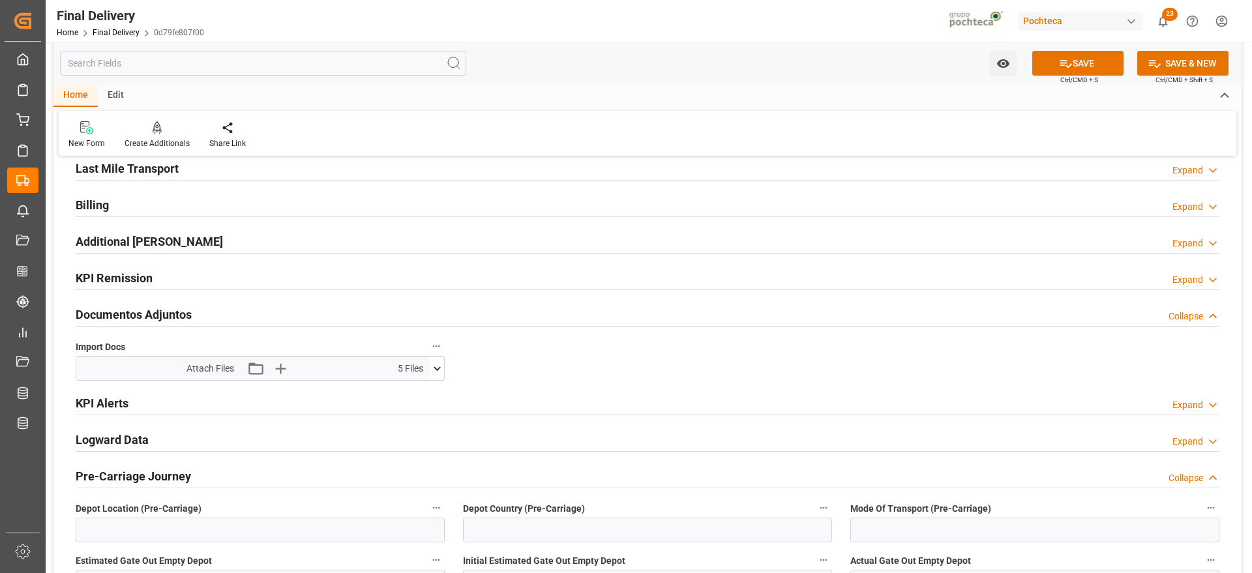
scroll to position [978, 0]
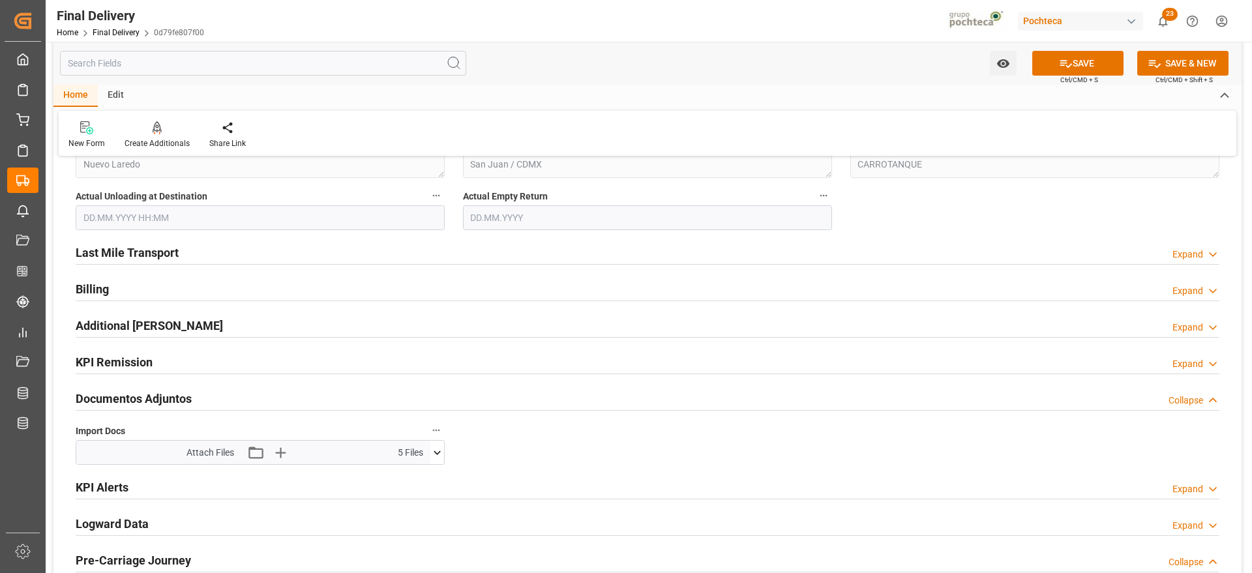
click at [140, 252] on h2 "Last Mile Transport" at bounding box center [127, 253] width 103 height 18
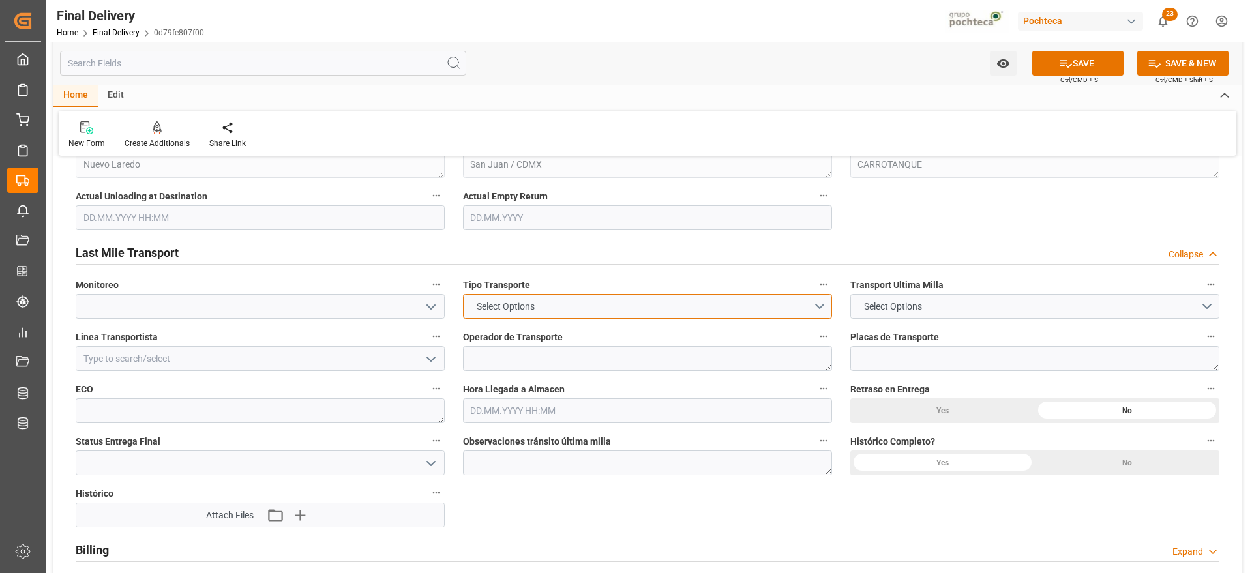
click at [823, 303] on button "Select Options" at bounding box center [647, 306] width 369 height 25
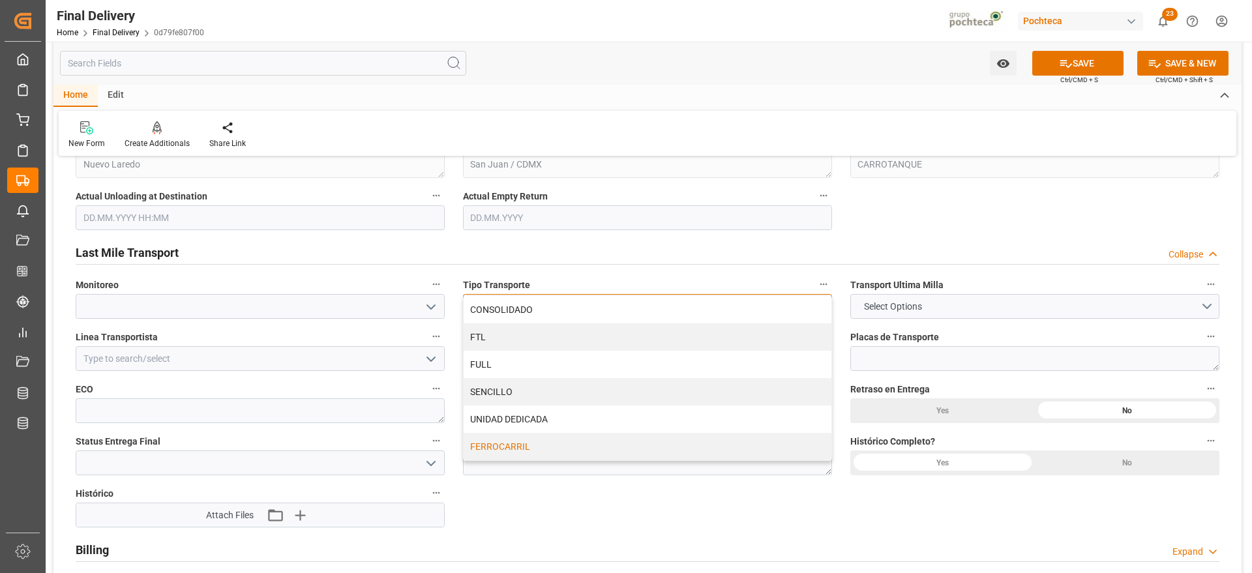
click at [525, 447] on div "FERROCARRIL" at bounding box center [648, 446] width 368 height 27
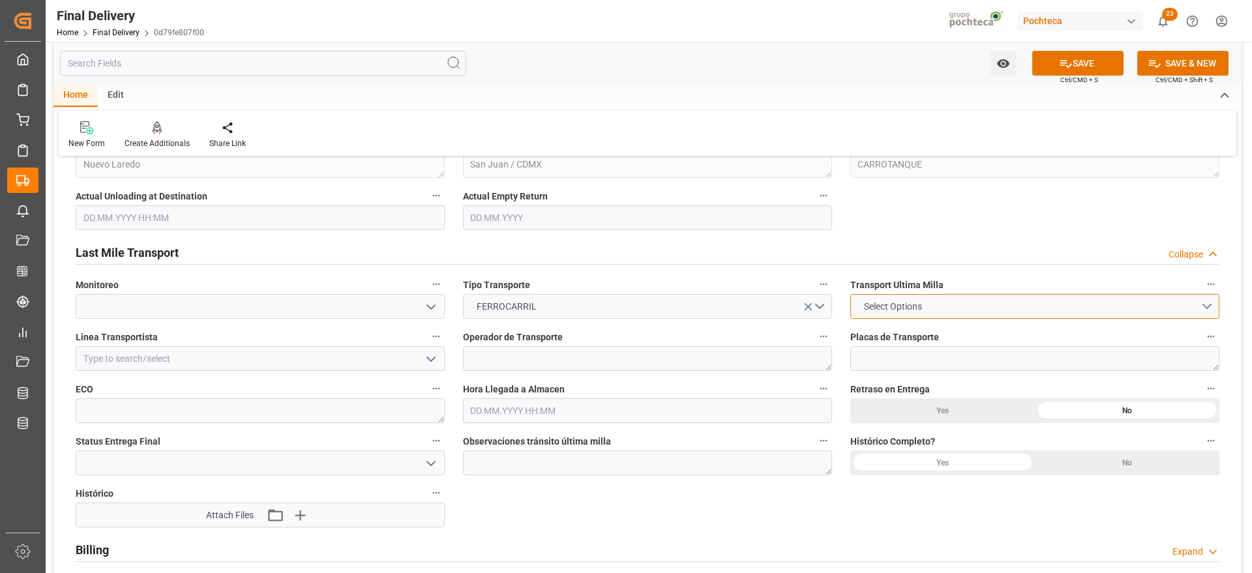
click at [1004, 304] on button "Select Options" at bounding box center [1034, 306] width 369 height 25
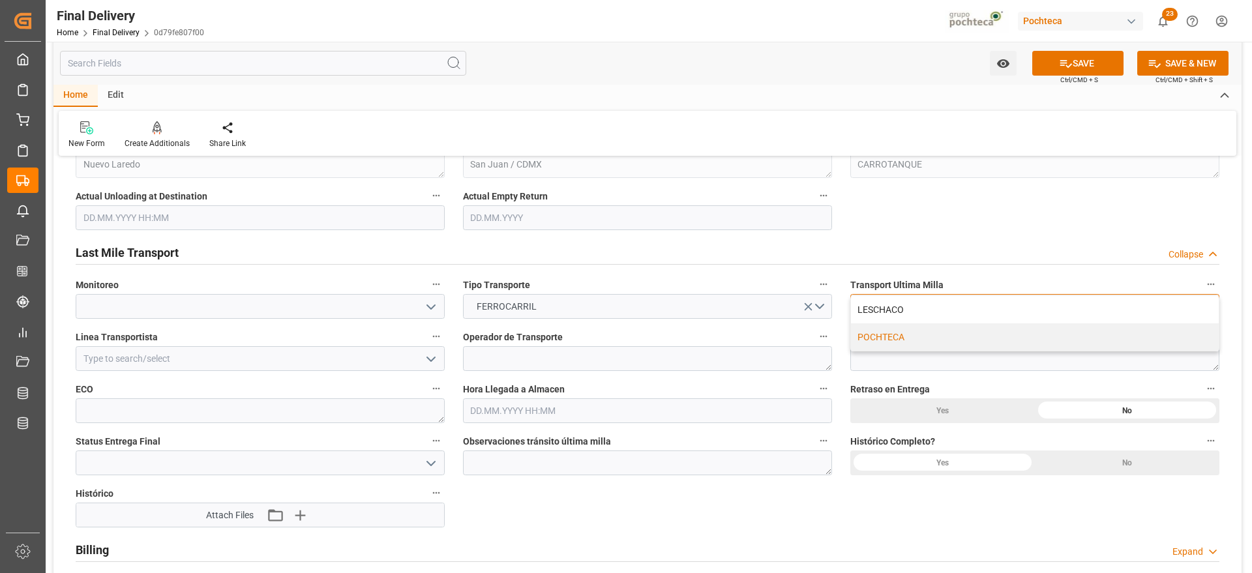
click at [928, 339] on div "POCHTECA" at bounding box center [1035, 336] width 368 height 27
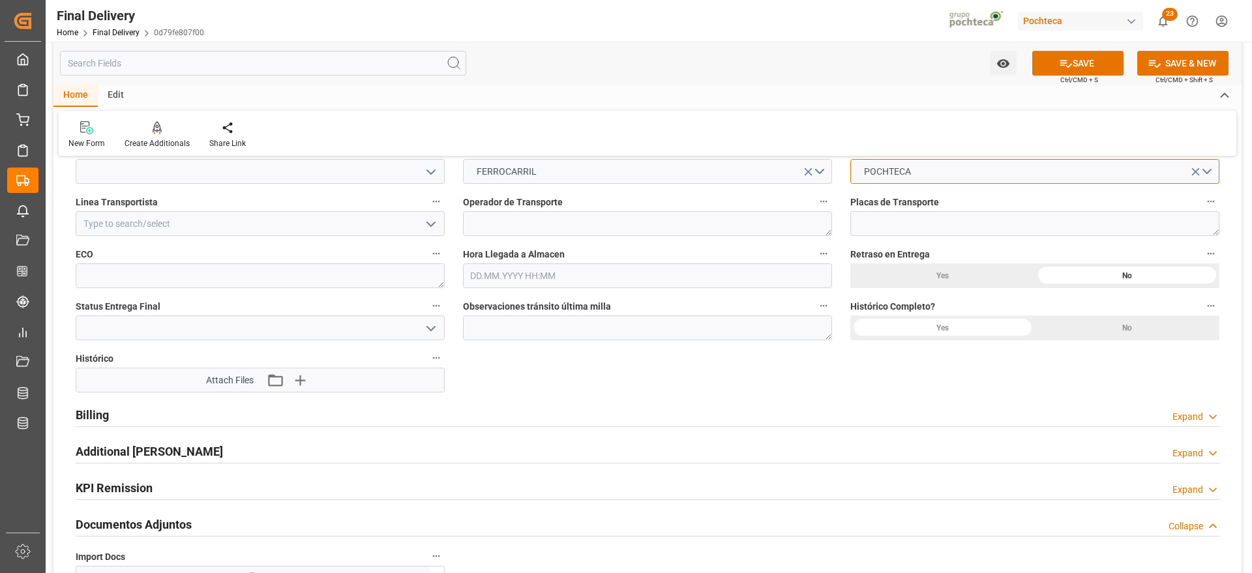
scroll to position [1141, 0]
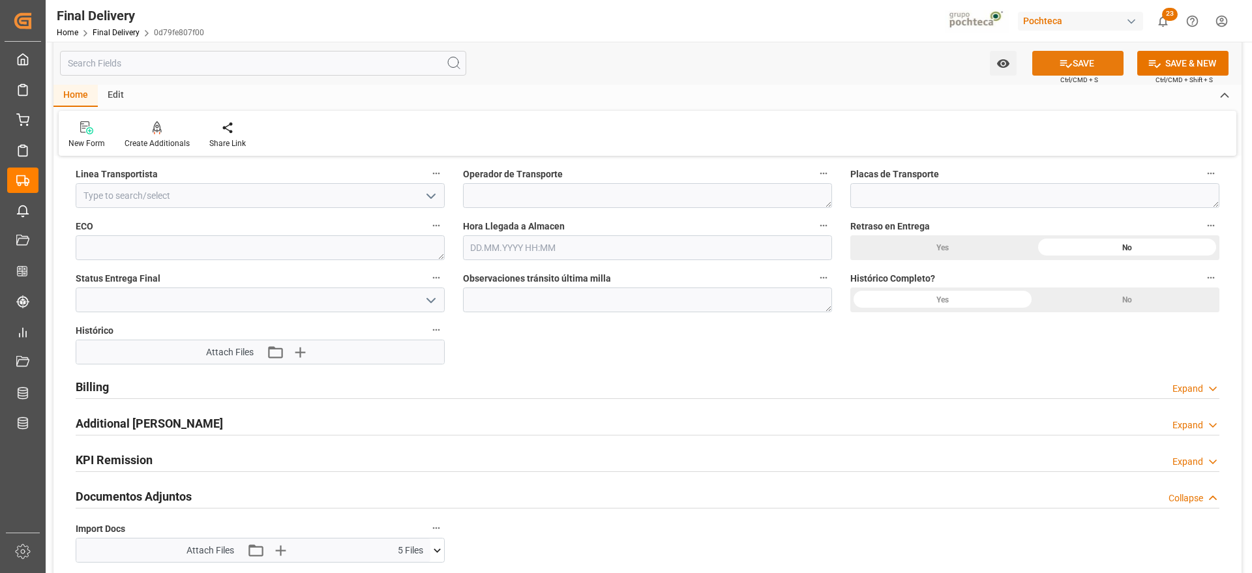
click at [1114, 56] on button "SAVE" at bounding box center [1077, 63] width 91 height 25
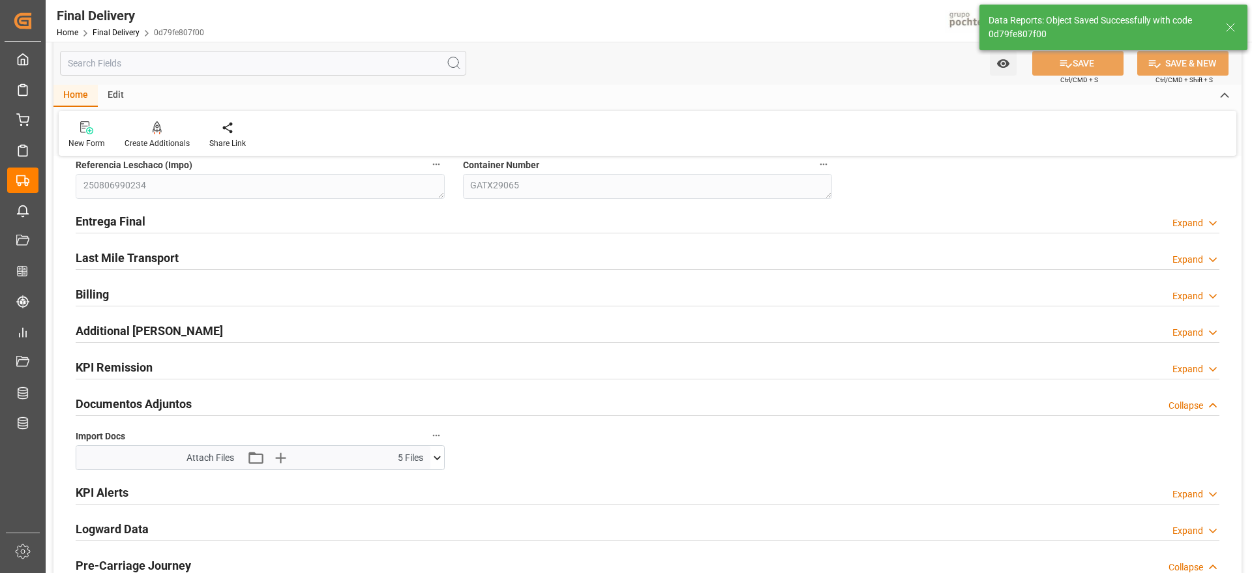
scroll to position [0, 0]
